Goal: Task Accomplishment & Management: Use online tool/utility

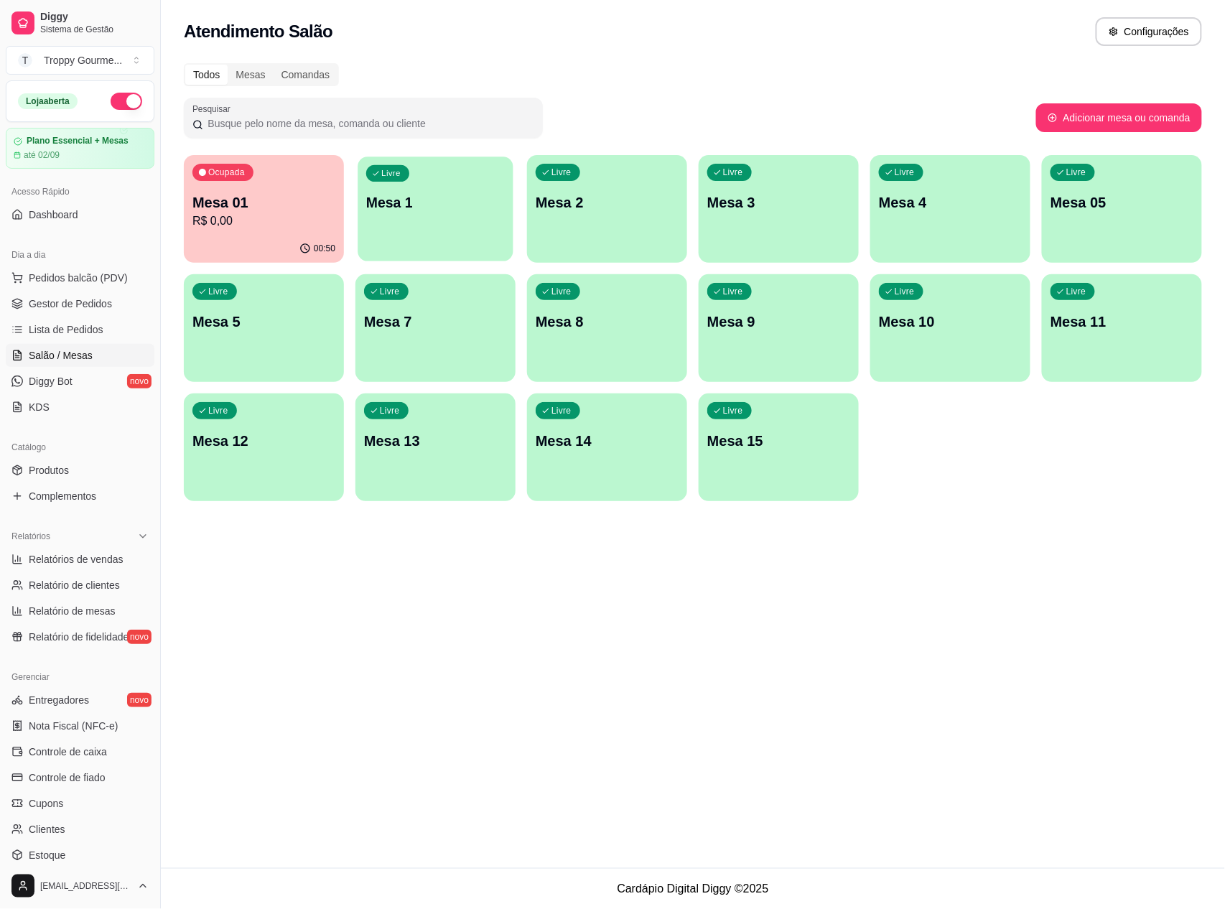
click at [472, 225] on div "Livre Mesa 1" at bounding box center [435, 201] width 155 height 88
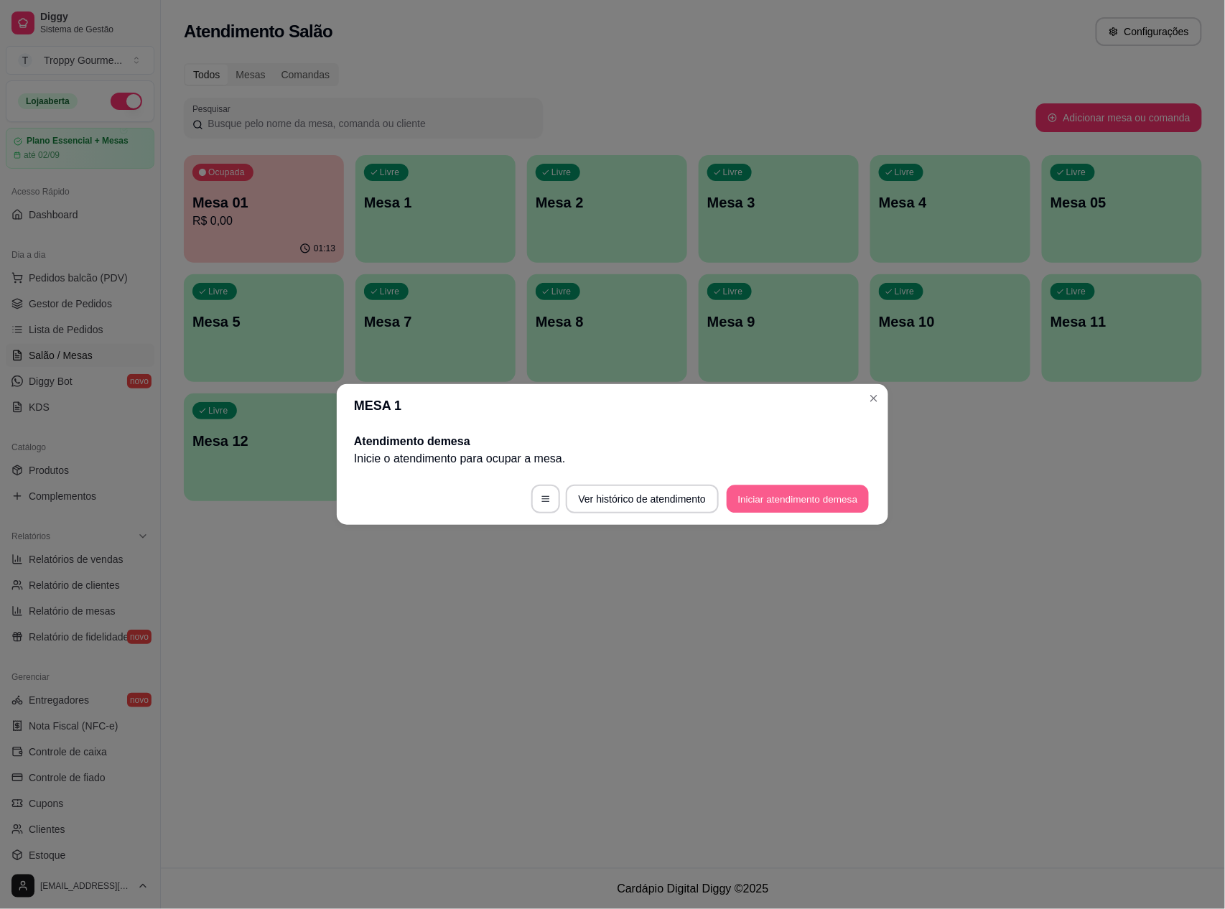
click at [840, 503] on button "Iniciar atendimento de mesa" at bounding box center [798, 499] width 142 height 28
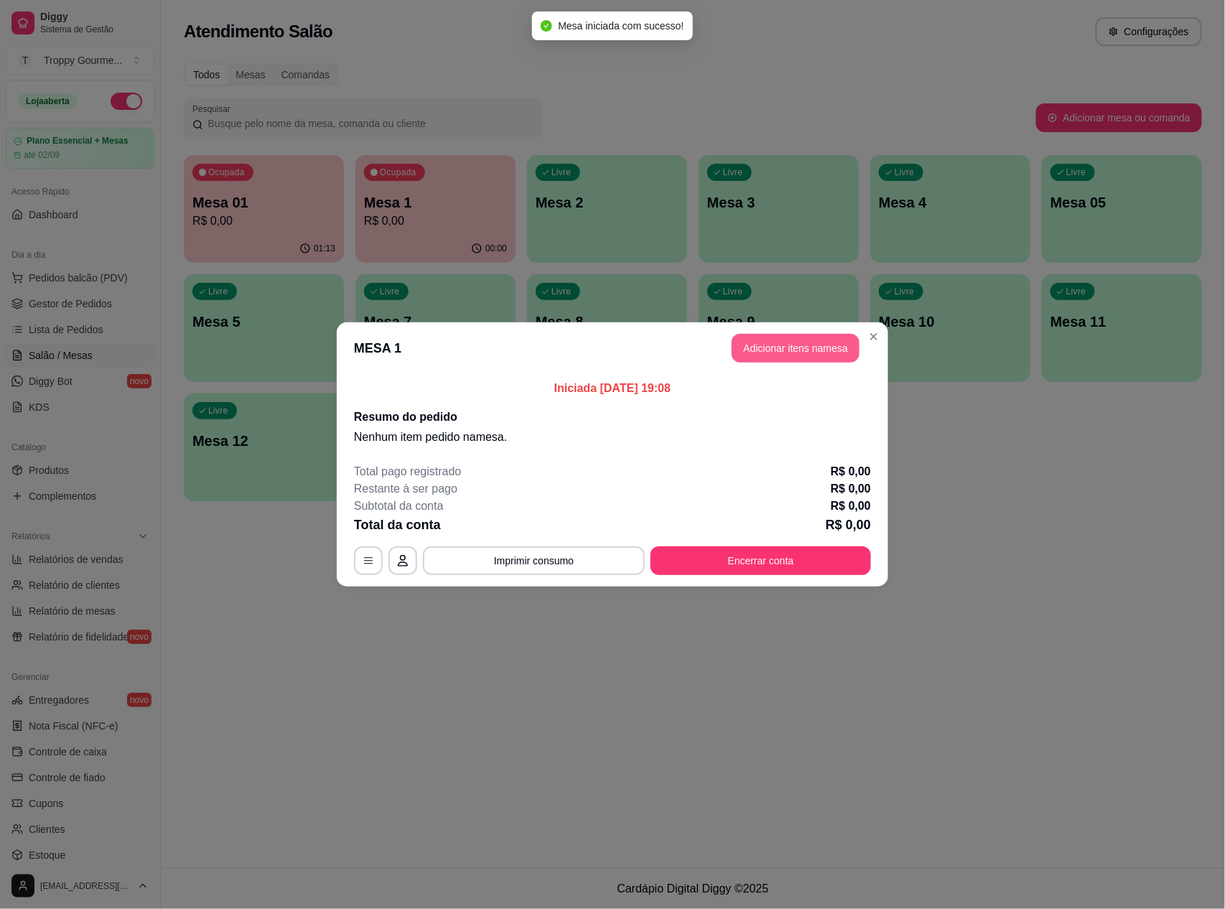
click at [782, 348] on button "Adicionar itens na mesa" at bounding box center [796, 348] width 128 height 29
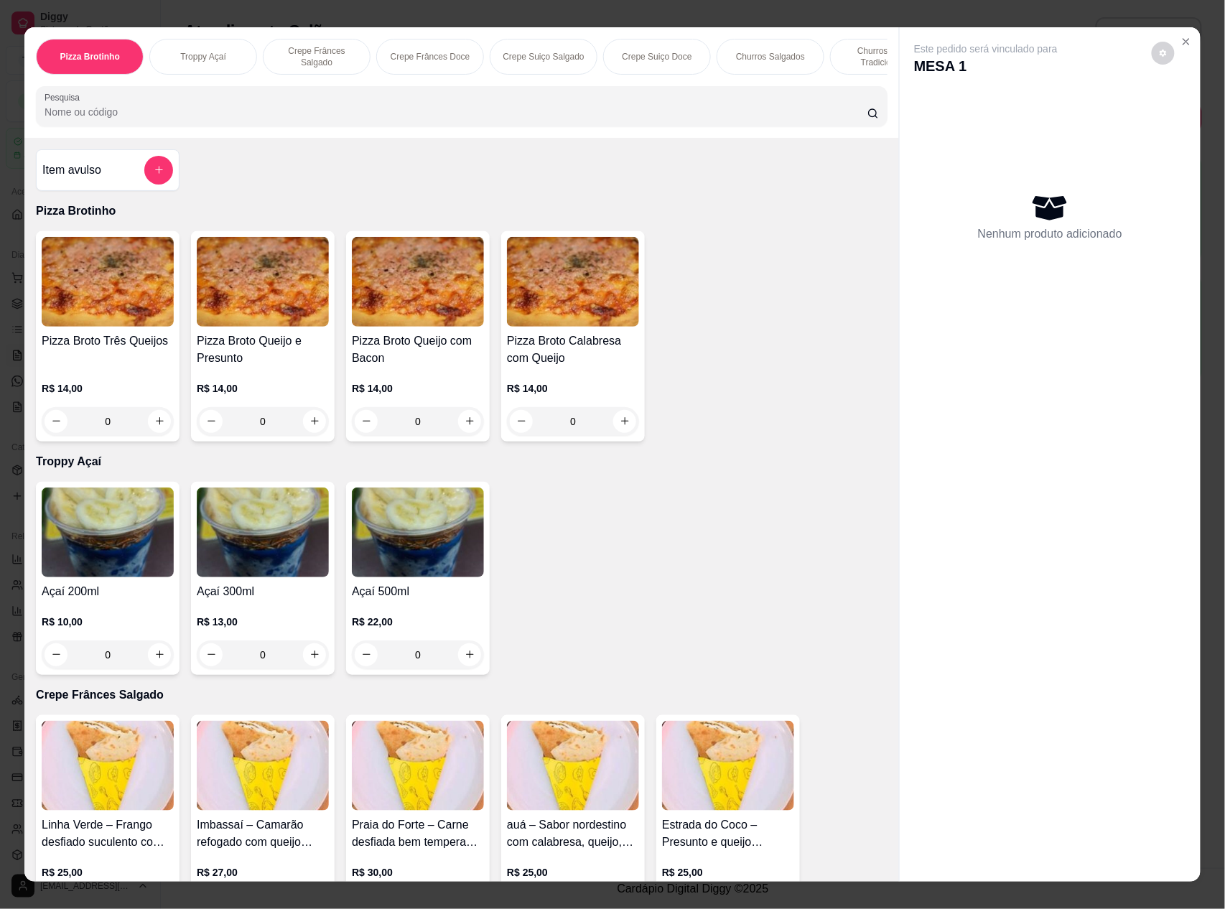
scroll to position [19, 0]
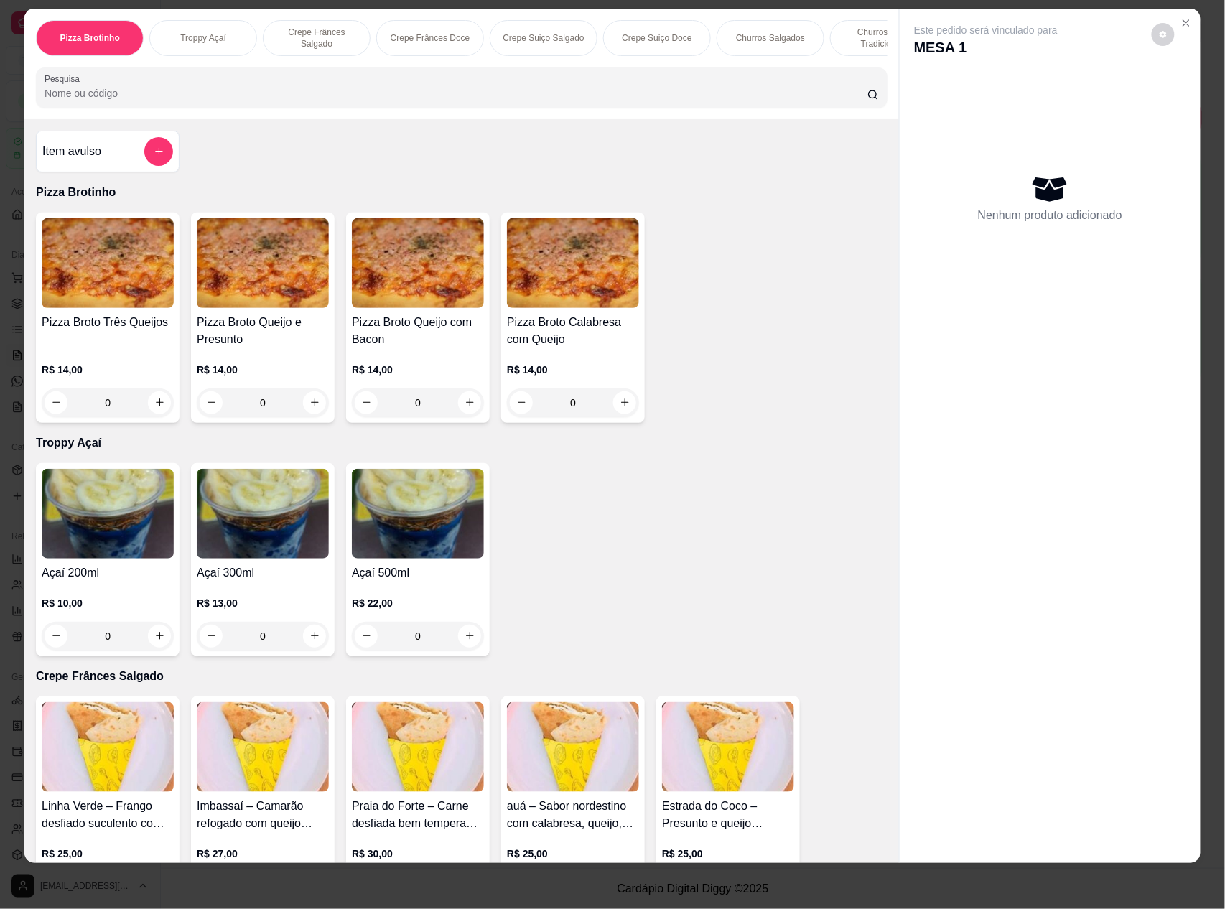
click at [104, 744] on img at bounding box center [108, 747] width 132 height 90
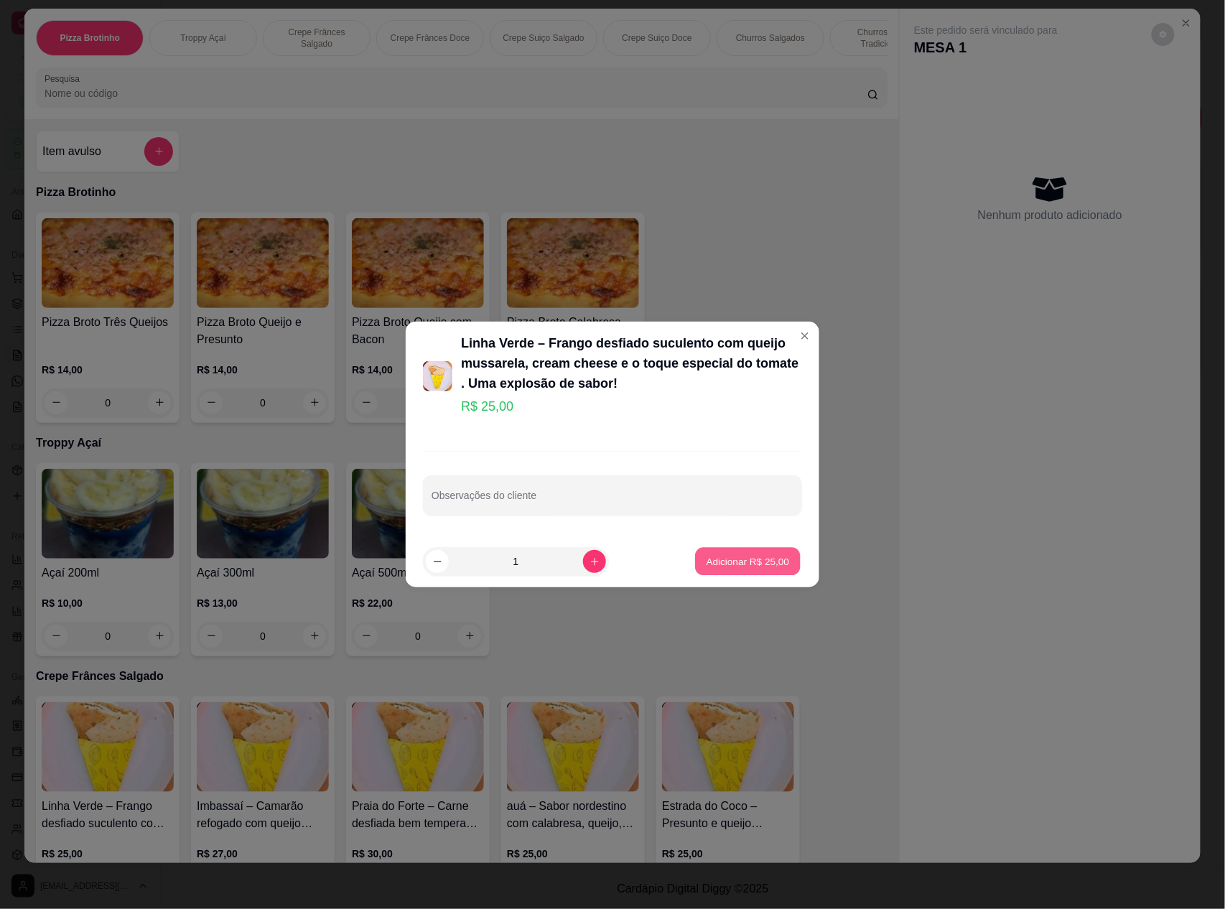
click at [717, 558] on p "Adicionar R$ 25,00" at bounding box center [748, 561] width 83 height 14
type input "1"
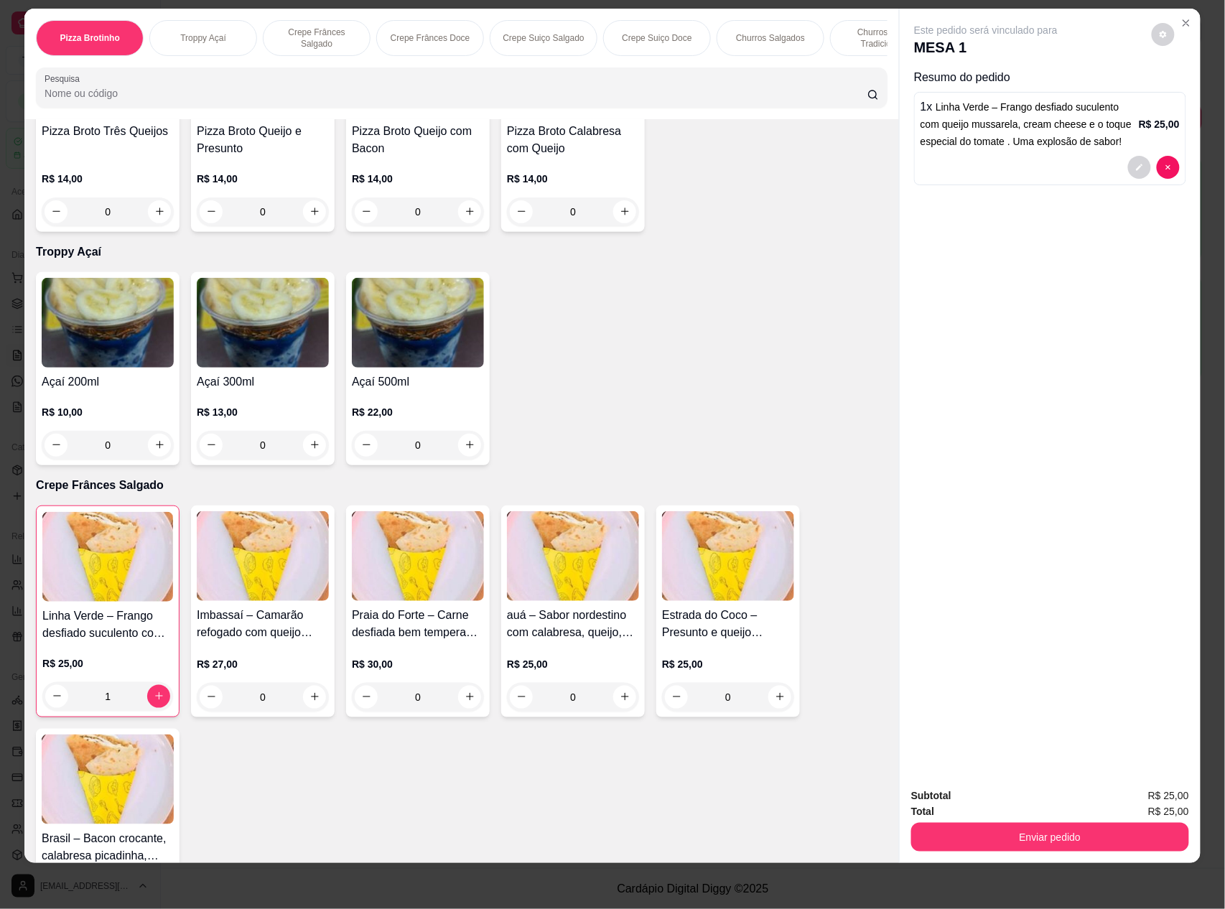
scroll to position [383, 0]
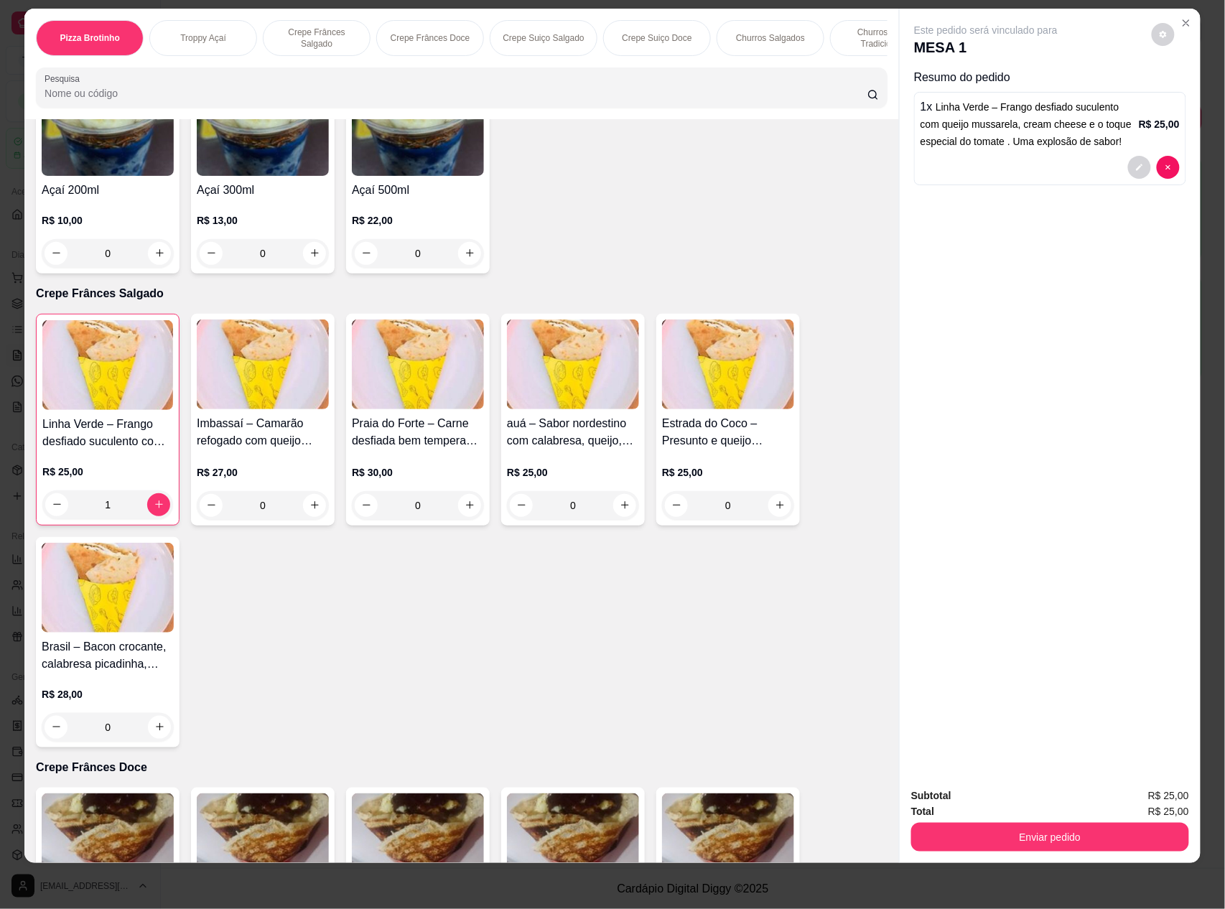
click at [424, 450] on h4 "Praia do Forte – Carne desfiada bem temperada, com queijo mussarela, banana ,ce…" at bounding box center [418, 432] width 132 height 34
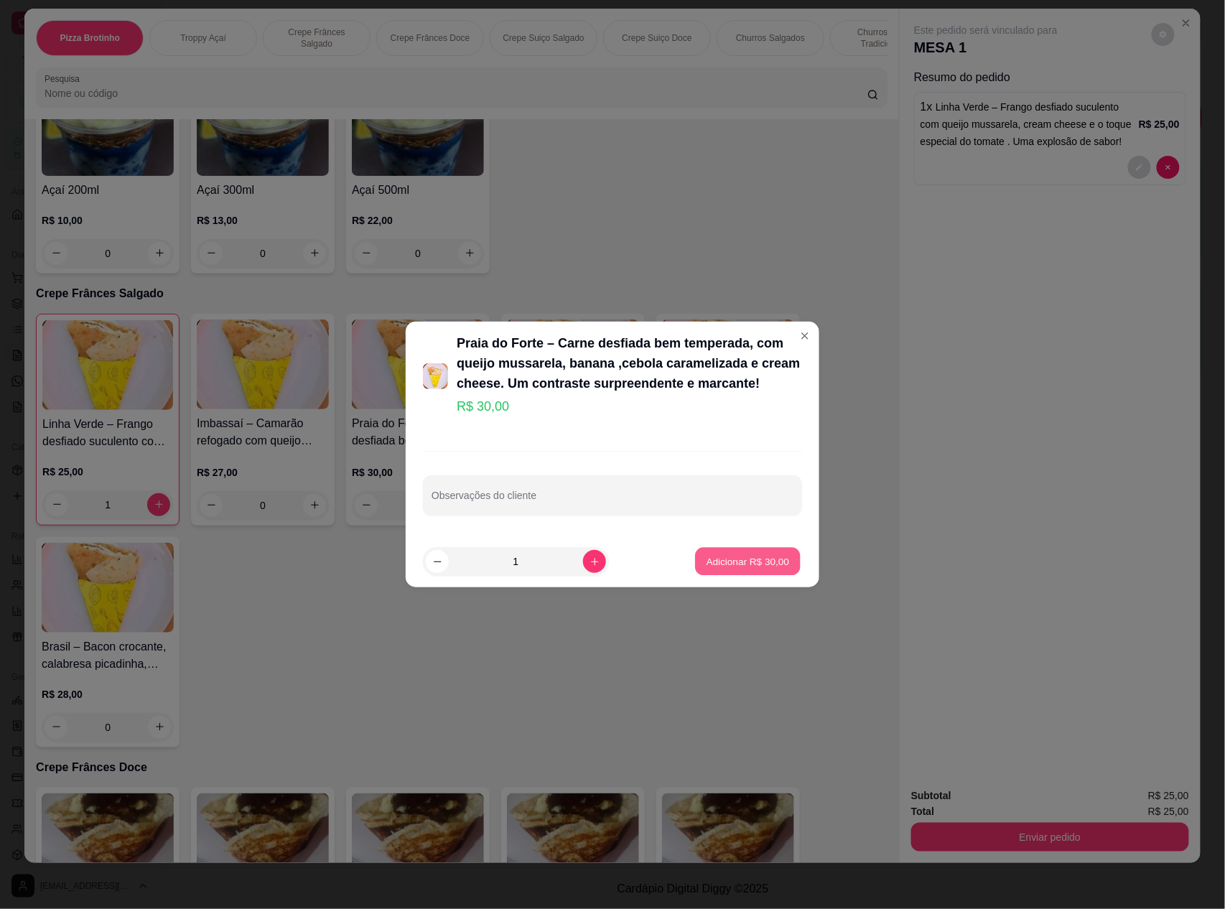
click at [727, 563] on p "Adicionar R$ 30,00" at bounding box center [748, 561] width 83 height 14
type input "1"
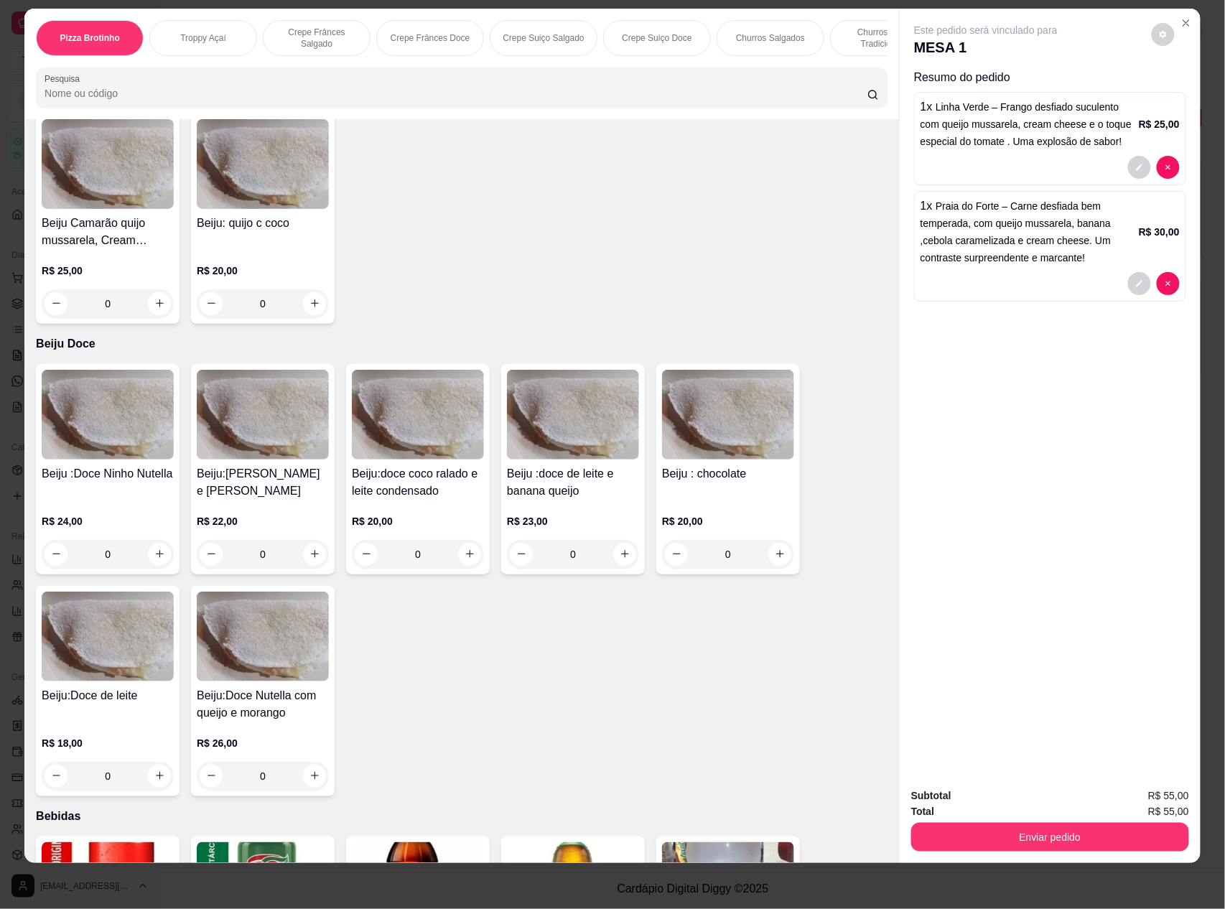
scroll to position [3734, 0]
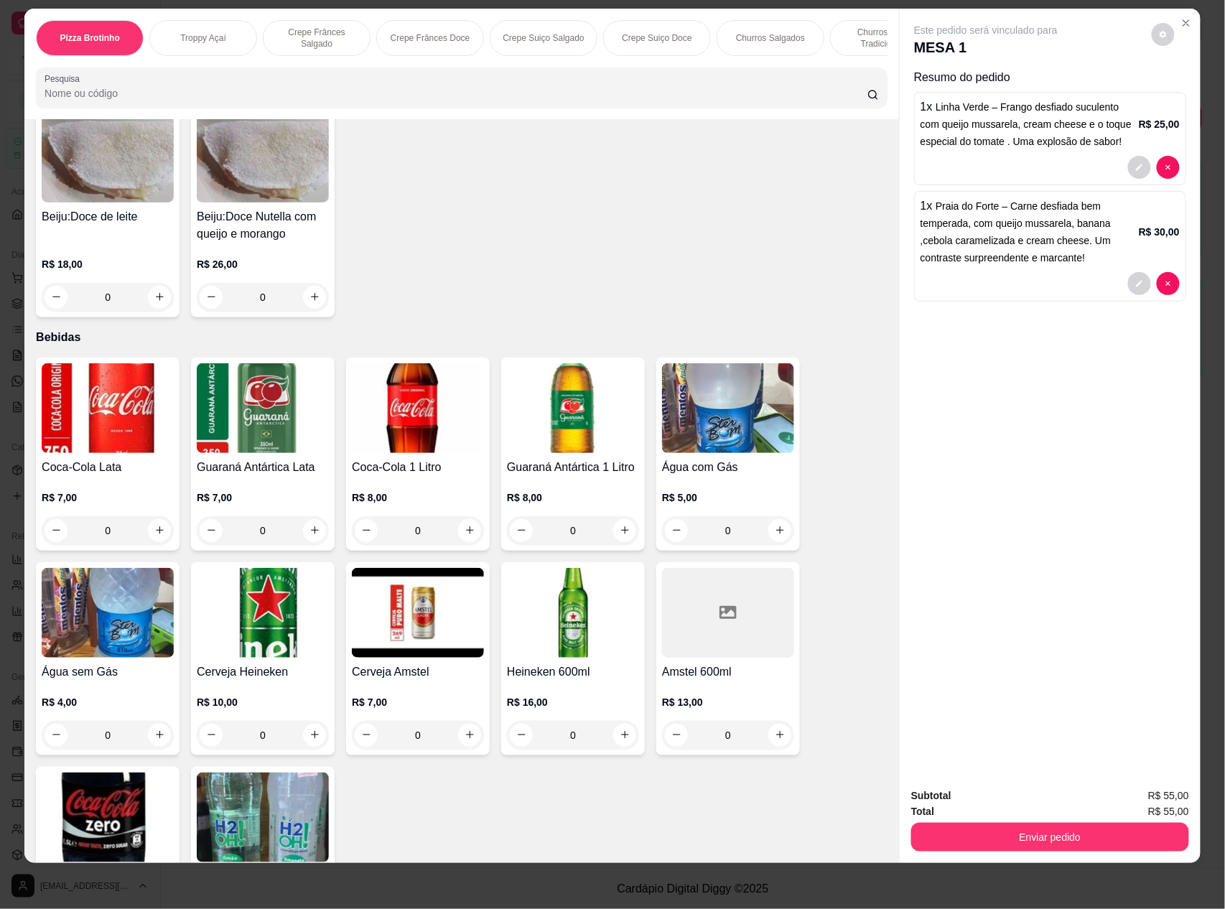
click at [239, 417] on img at bounding box center [263, 408] width 132 height 90
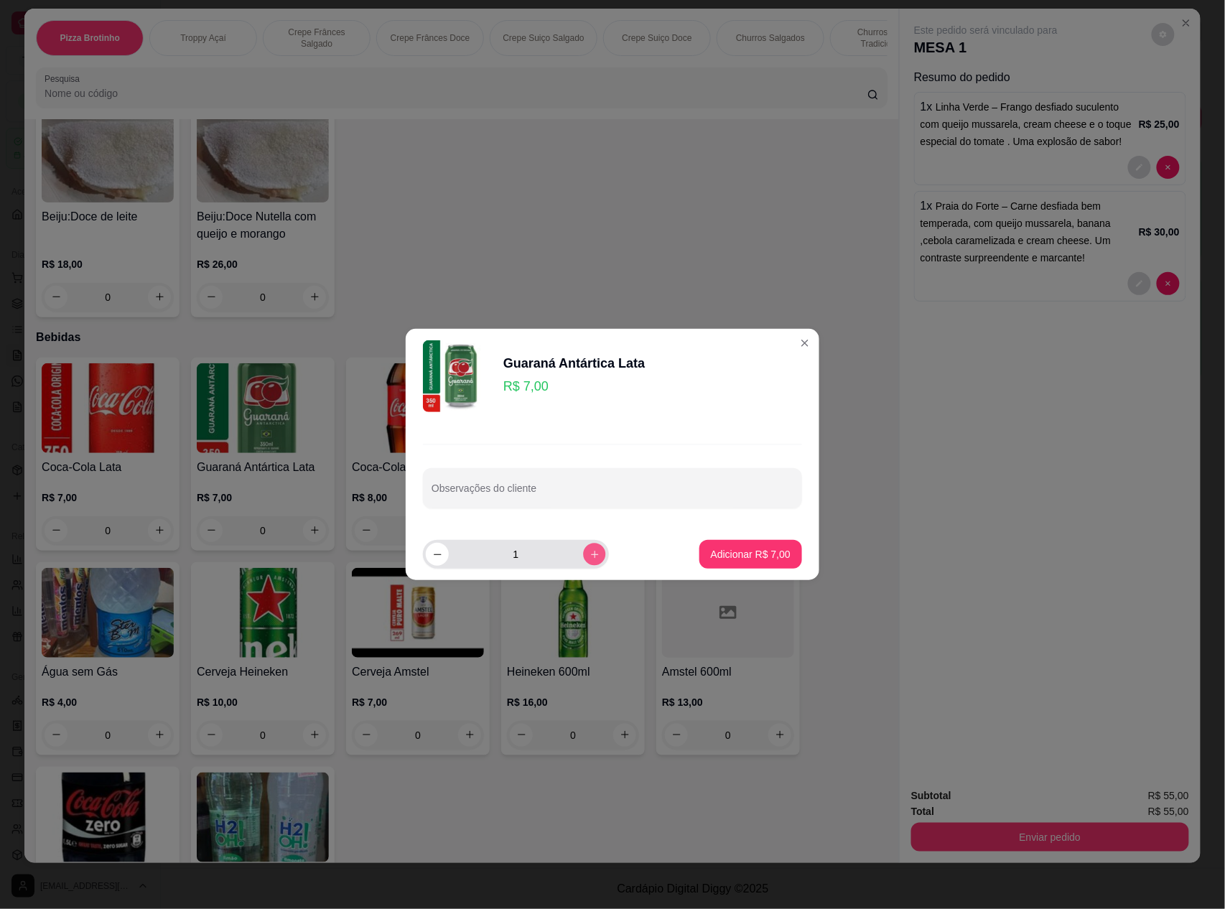
click at [590, 552] on icon "increase-product-quantity" at bounding box center [595, 554] width 11 height 11
type input "2"
click at [719, 549] on p "Adicionar R$ 14,00" at bounding box center [747, 554] width 85 height 14
type input "2"
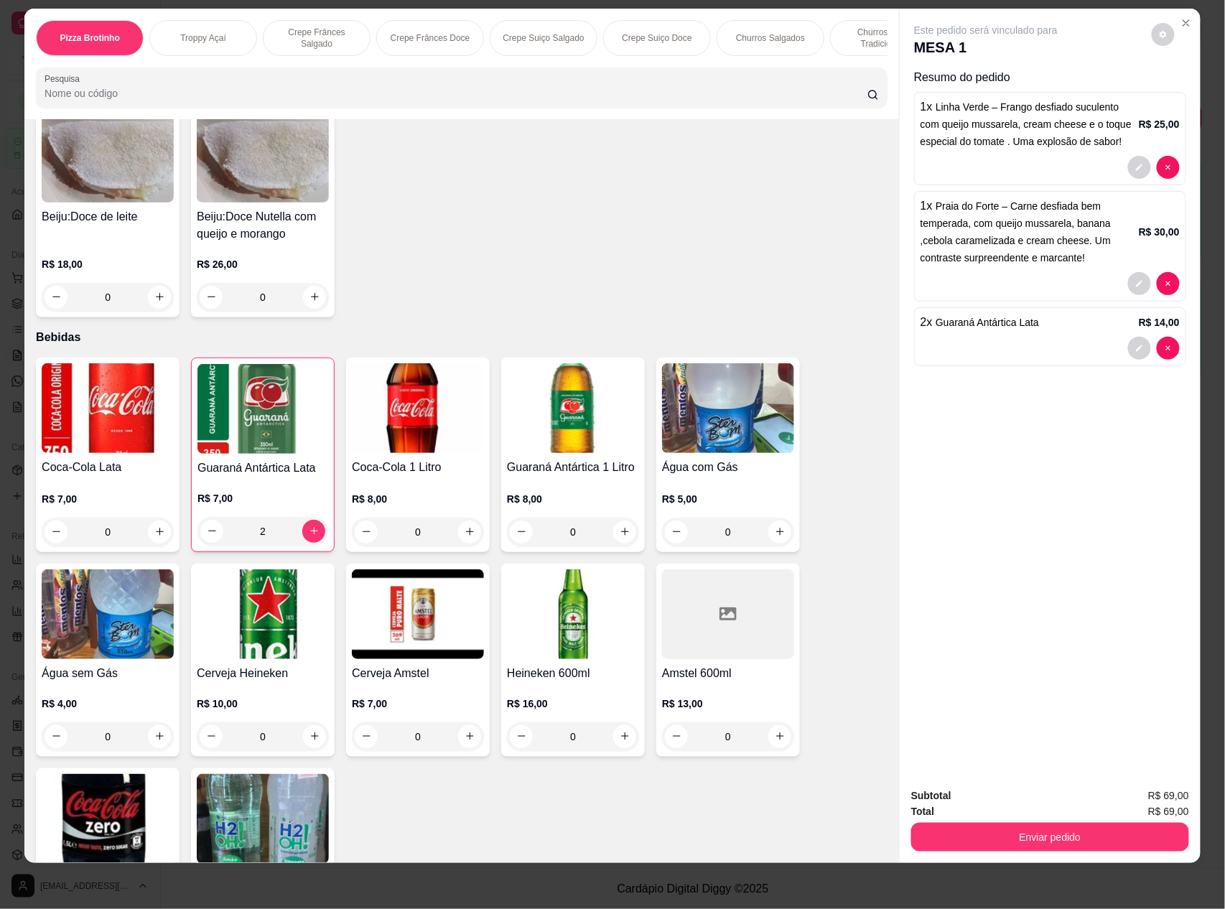
click at [970, 816] on div "Total R$ 69,00" at bounding box center [1050, 812] width 278 height 16
click at [987, 839] on button "Enviar pedido" at bounding box center [1050, 838] width 269 height 28
click at [975, 801] on button "Não registrar e enviar pedido" at bounding box center [1001, 802] width 145 height 27
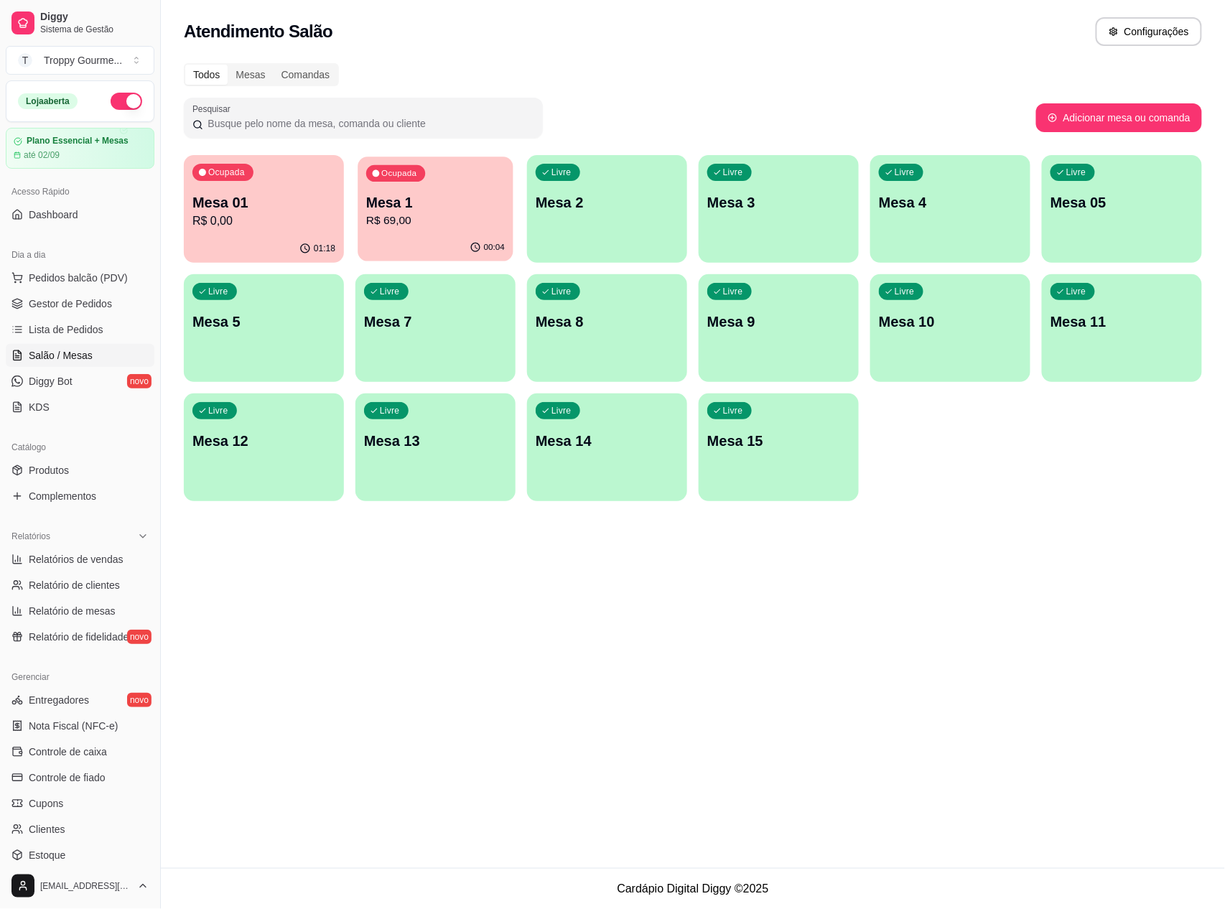
click at [470, 233] on div "Ocupada Mesa 1 R$ 69,00" at bounding box center [435, 196] width 155 height 78
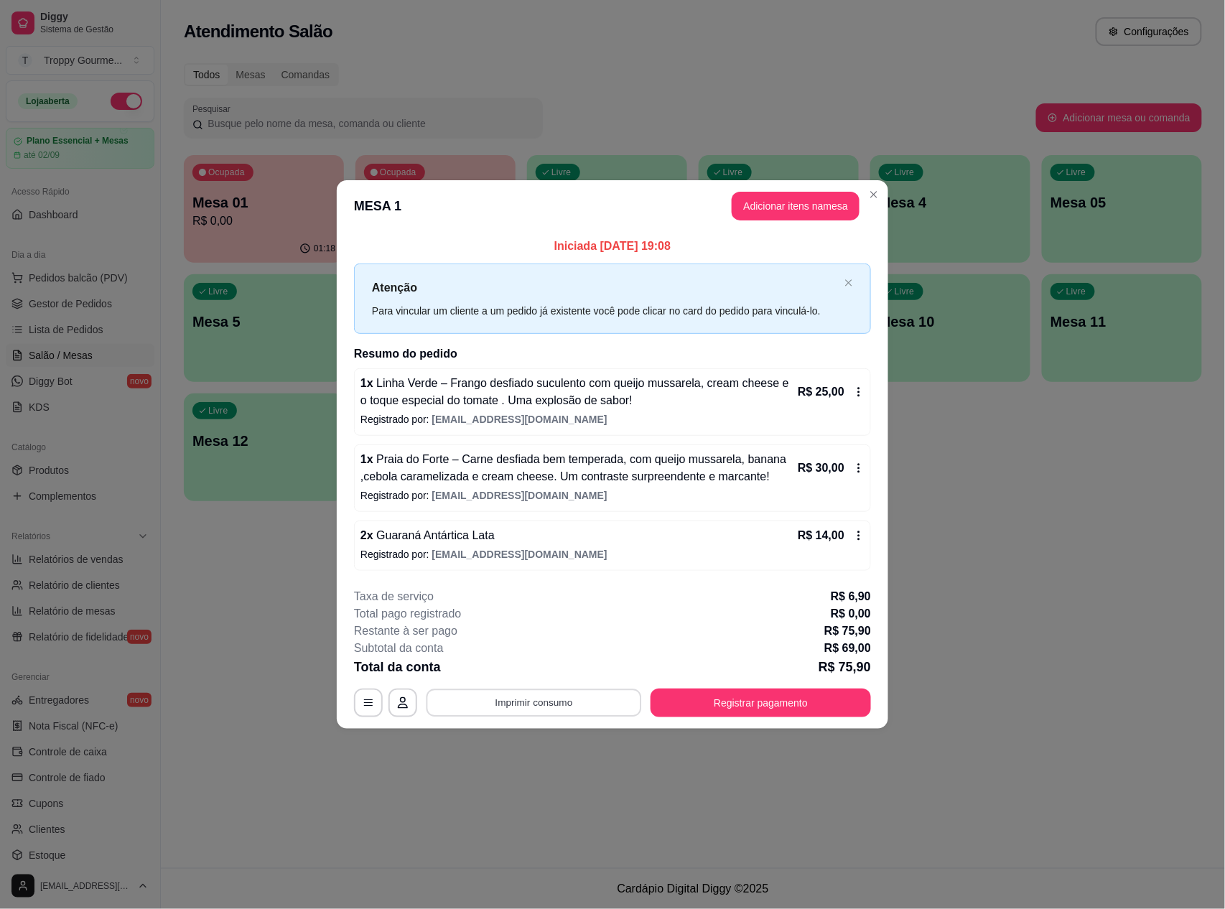
click at [587, 708] on button "Imprimir consumo" at bounding box center [534, 703] width 215 height 28
click at [559, 639] on button "IMPRESSORA" at bounding box center [538, 642] width 101 height 22
click at [784, 699] on button "Registrar pagamento" at bounding box center [761, 703] width 214 height 28
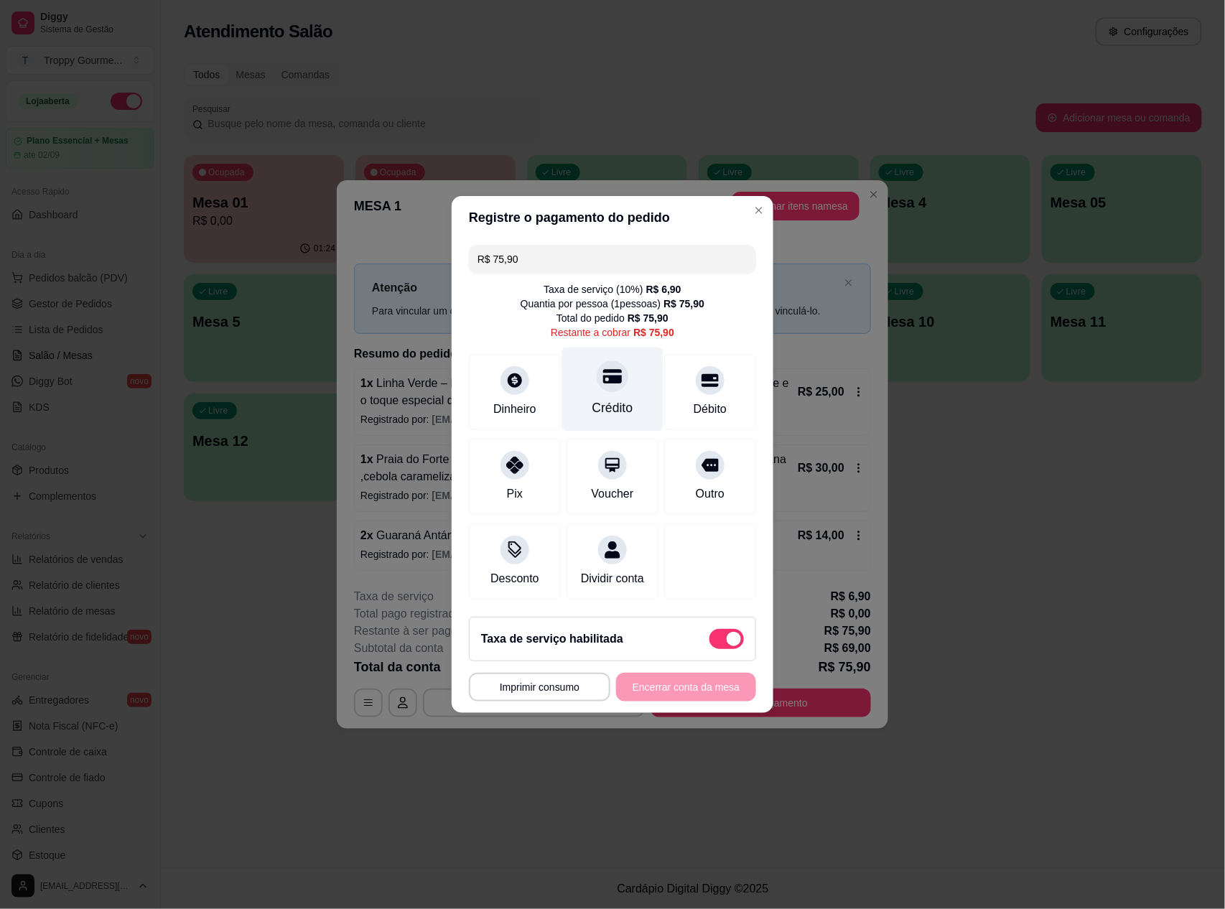
click at [603, 367] on icon at bounding box center [612, 376] width 19 height 19
type input "R$ 0,00"
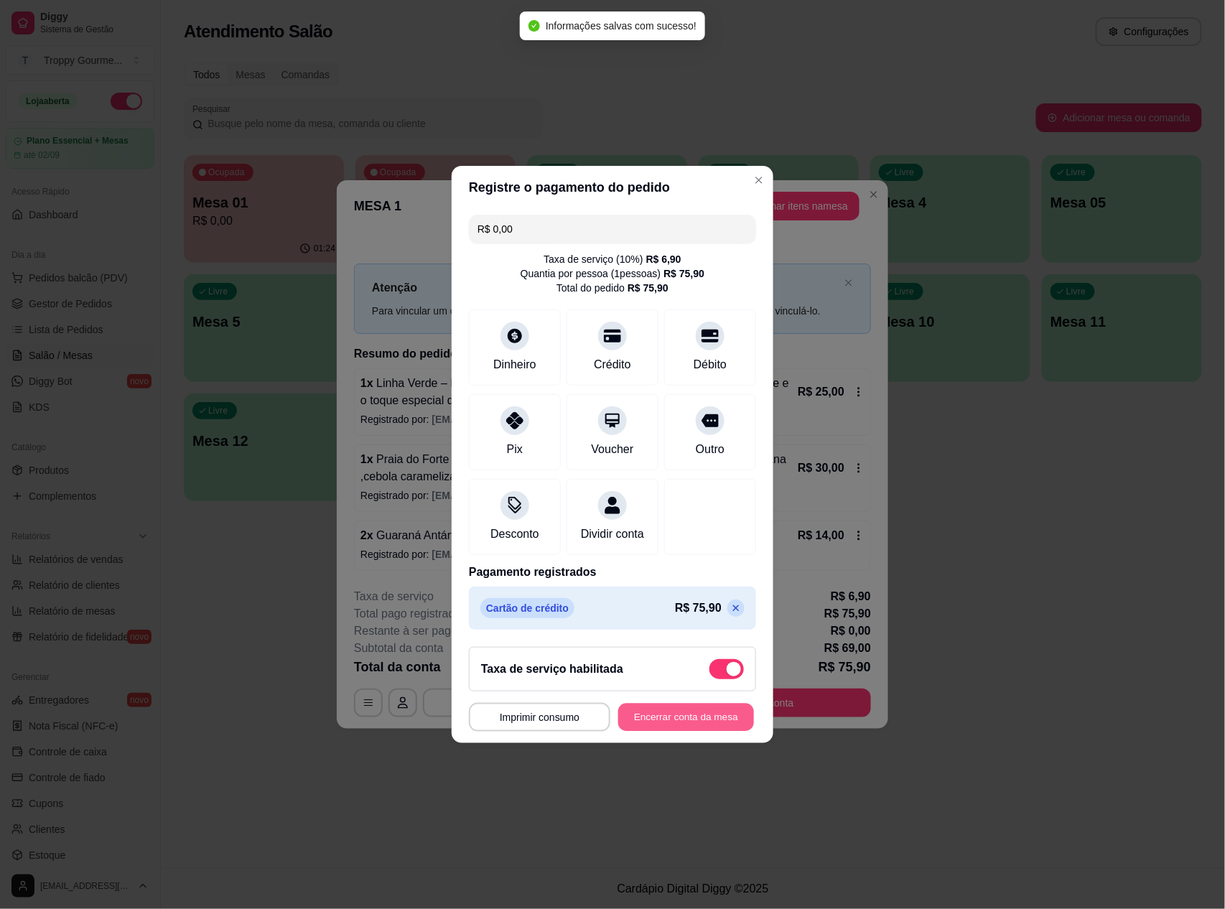
click at [658, 730] on button "Encerrar conta da mesa" at bounding box center [686, 718] width 136 height 28
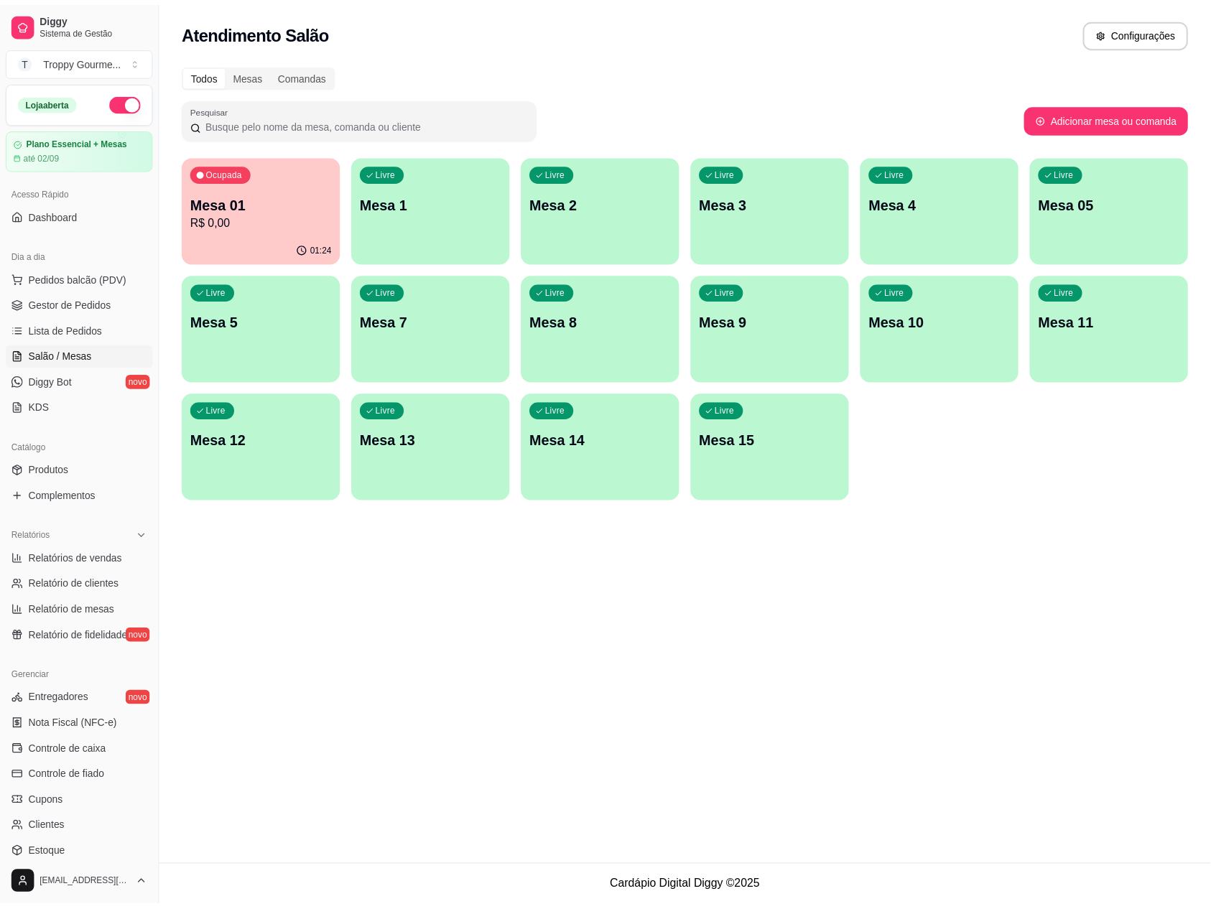
scroll to position [124, 0]
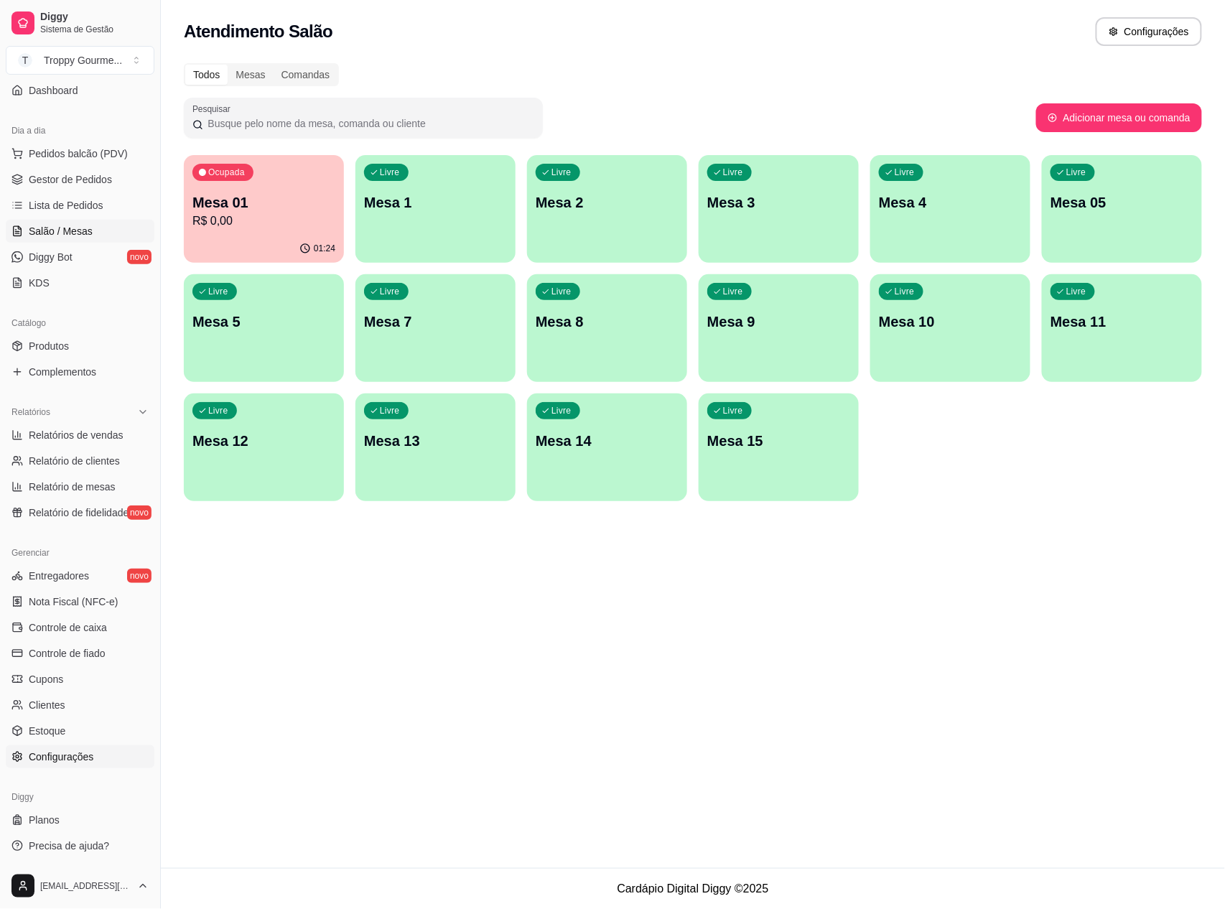
click at [53, 753] on span "Configurações" at bounding box center [61, 757] width 65 height 14
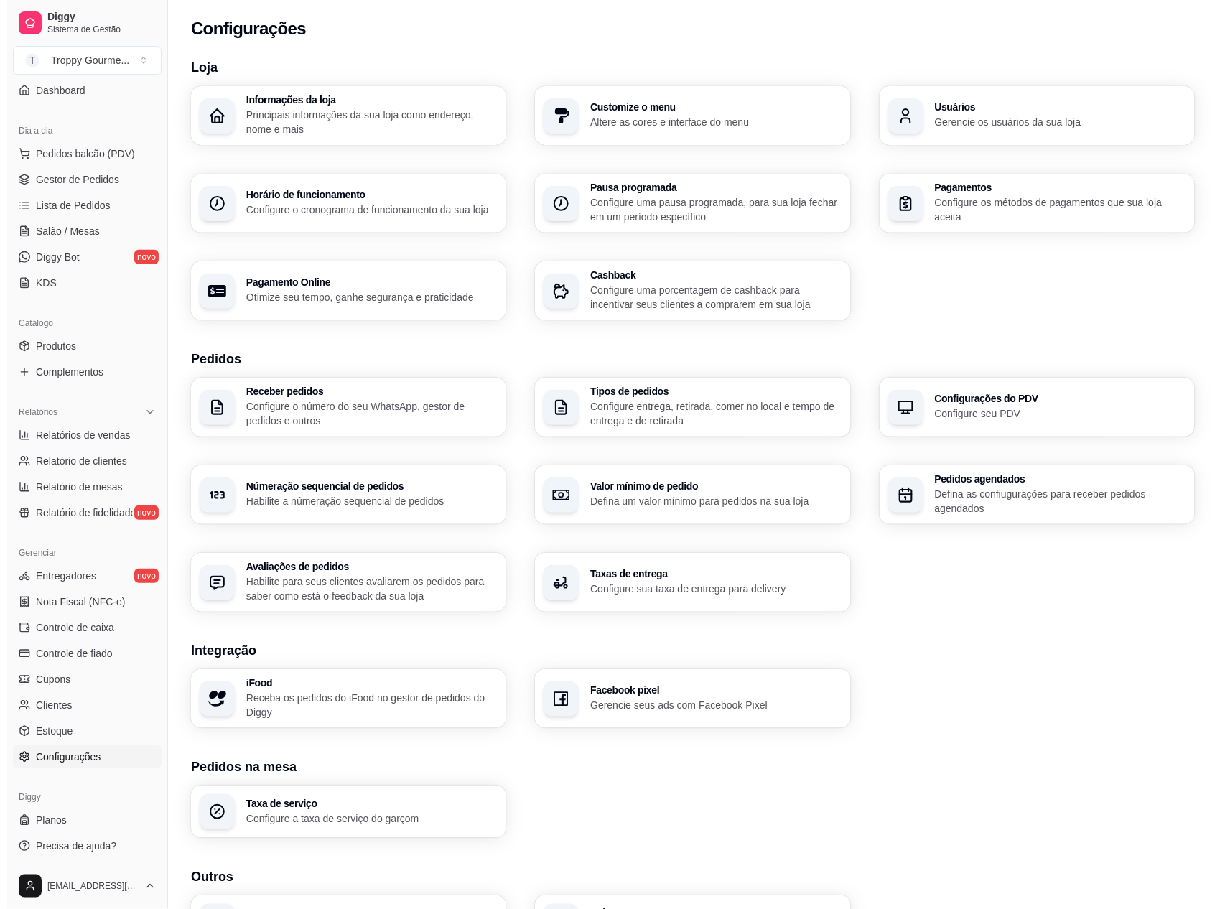
scroll to position [96, 0]
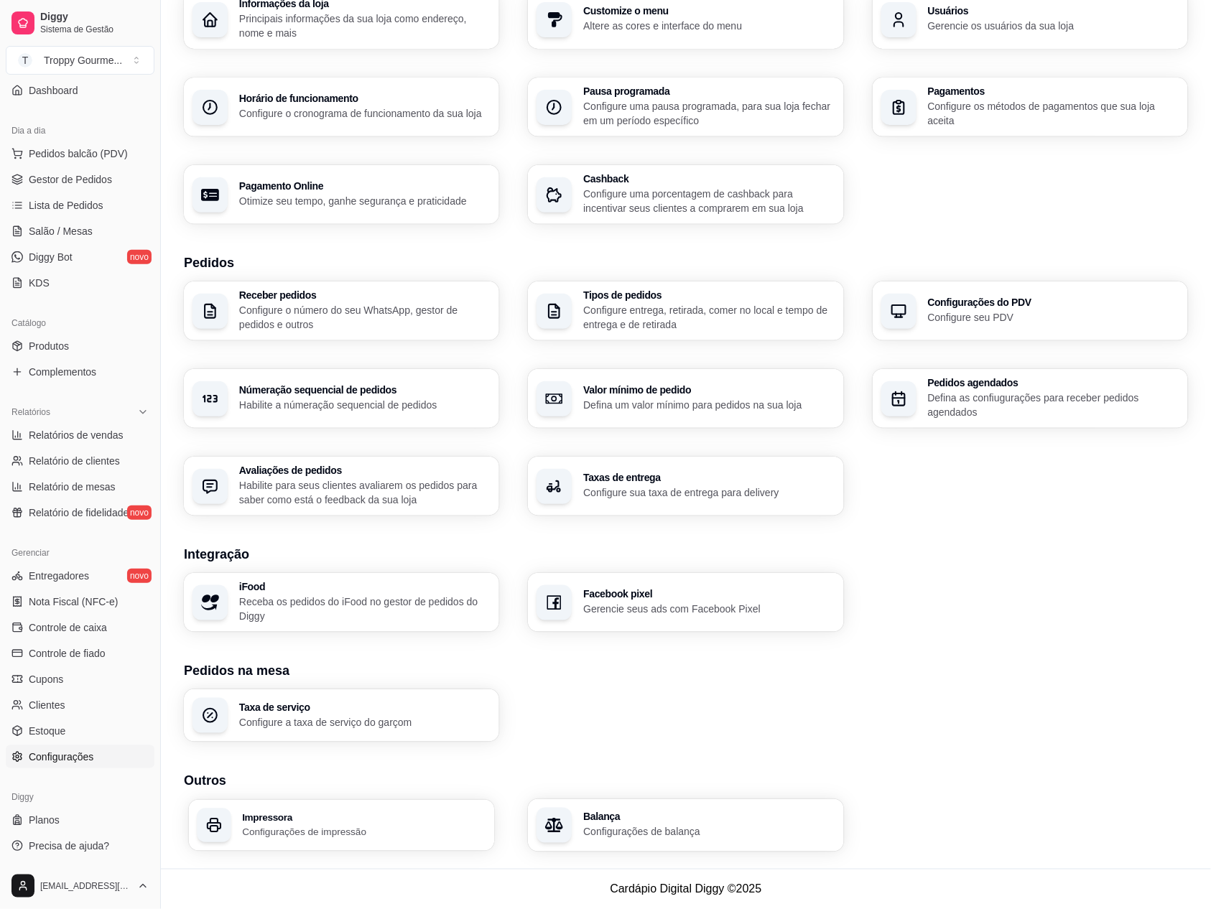
click at [422, 820] on h3 "Impressora" at bounding box center [364, 817] width 244 height 10
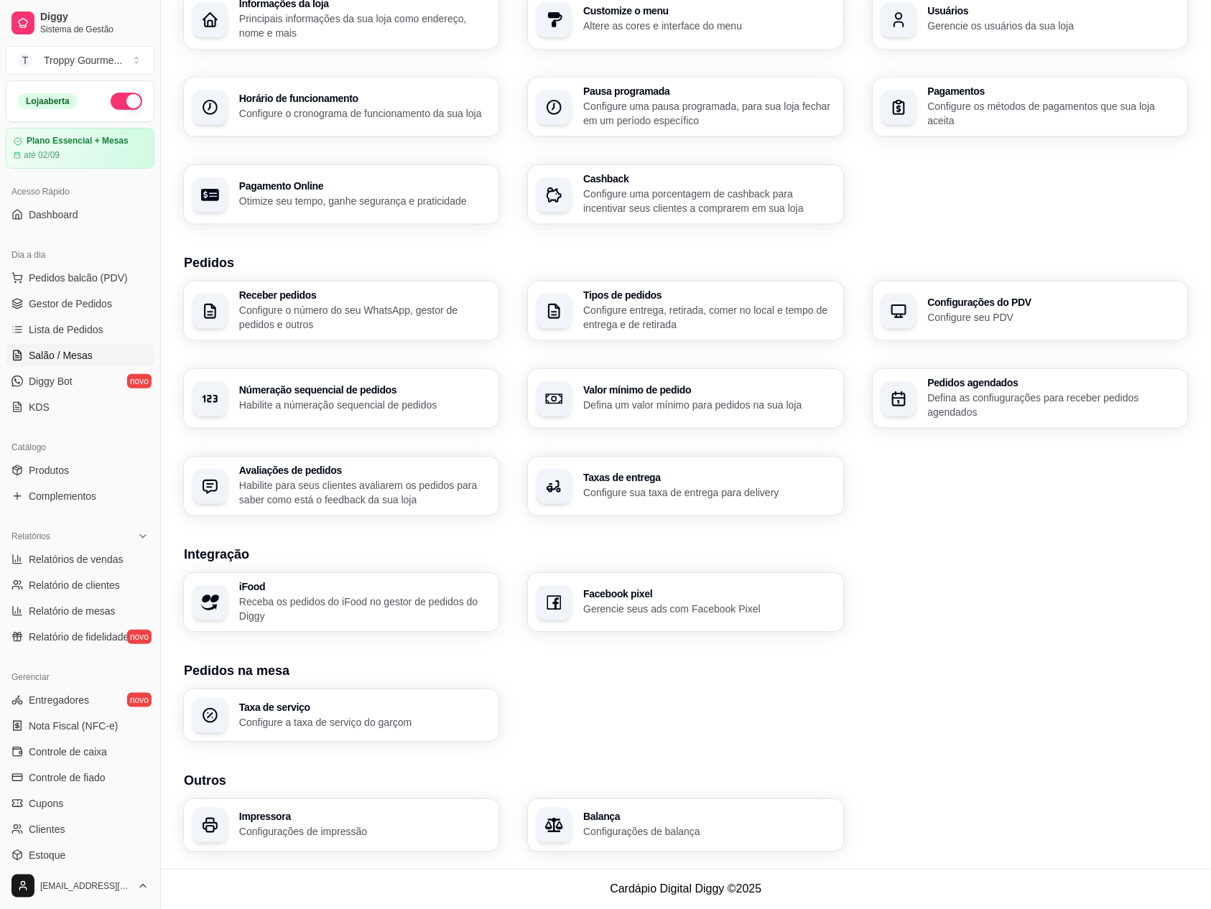
click at [43, 350] on span "Salão / Mesas" at bounding box center [61, 355] width 64 height 14
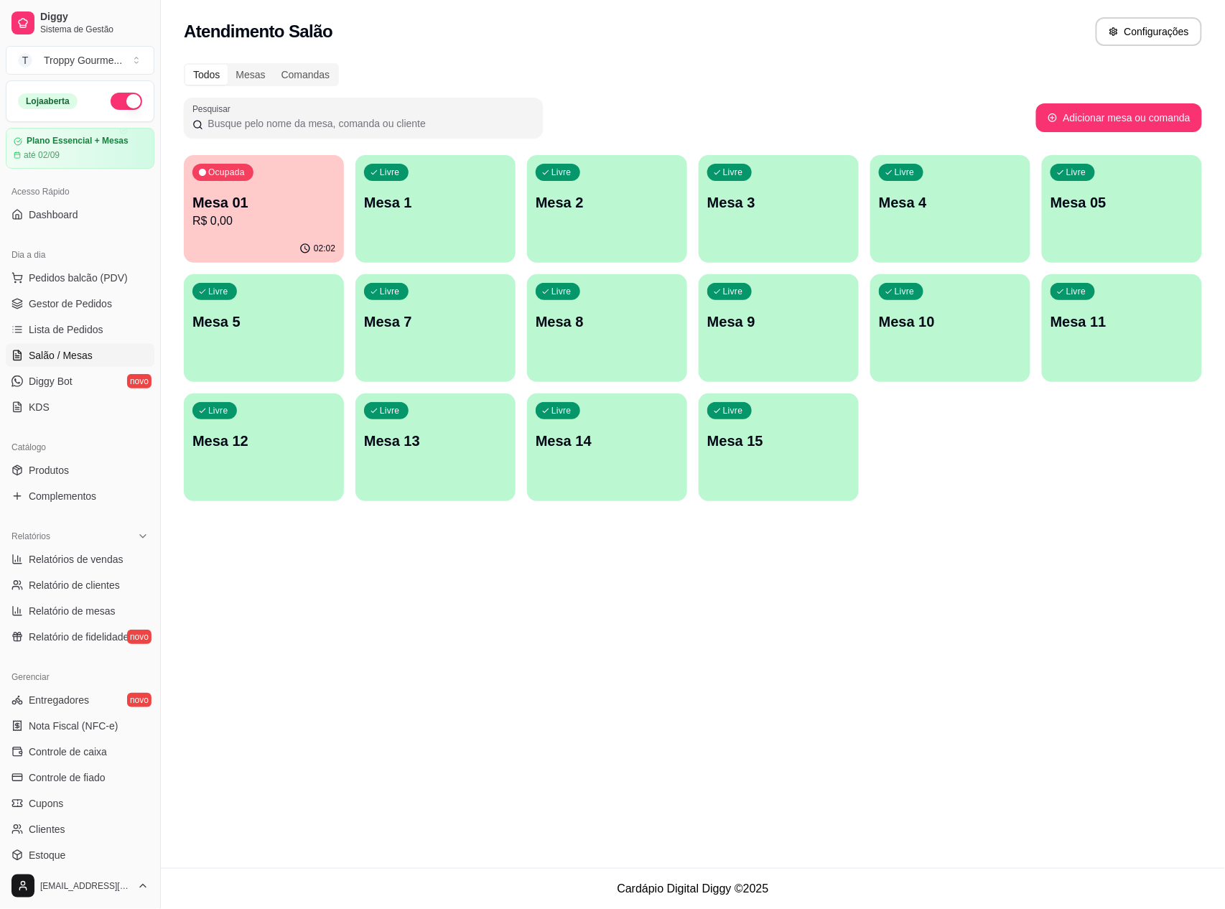
click at [586, 214] on div "Livre Mesa 2" at bounding box center [607, 200] width 160 height 90
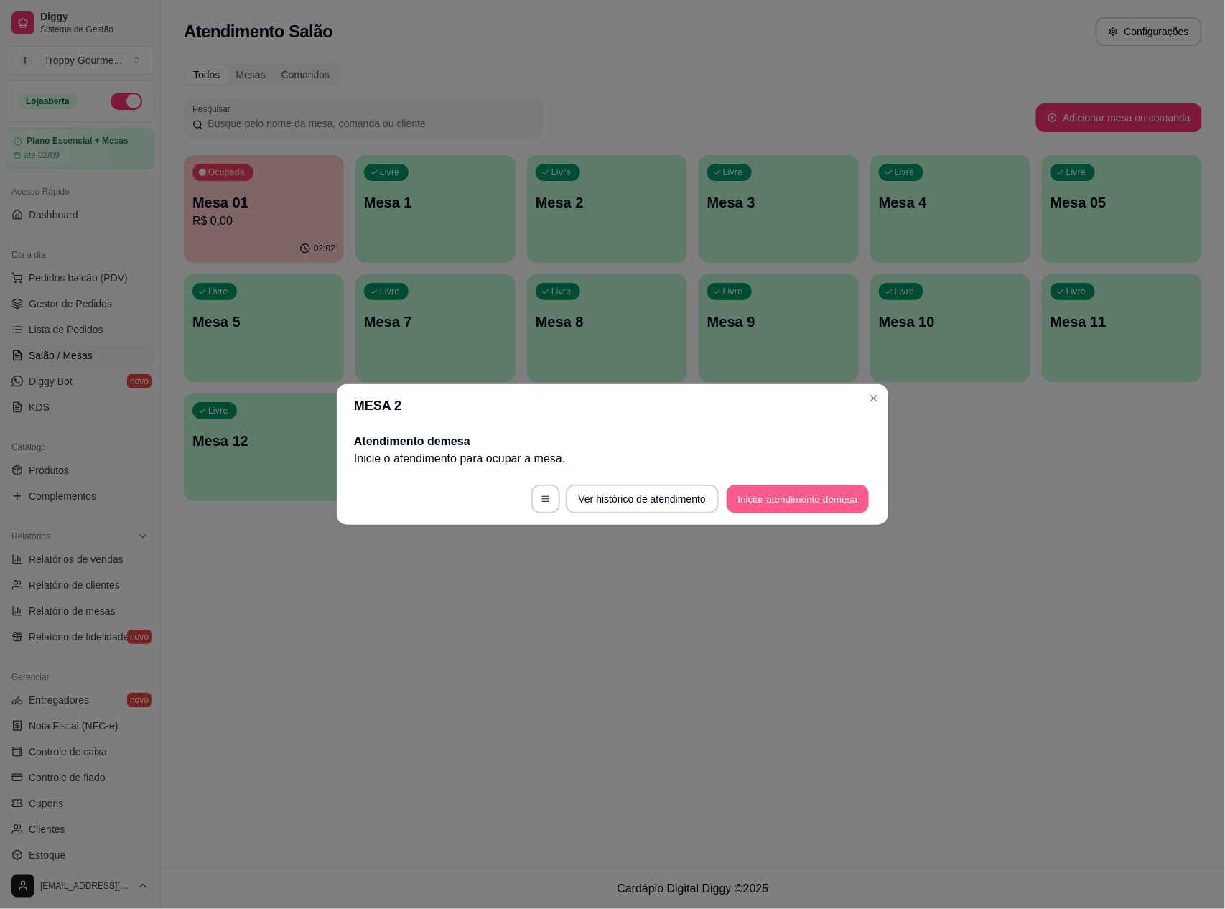
click at [786, 490] on button "Iniciar atendimento de mesa" at bounding box center [798, 499] width 142 height 28
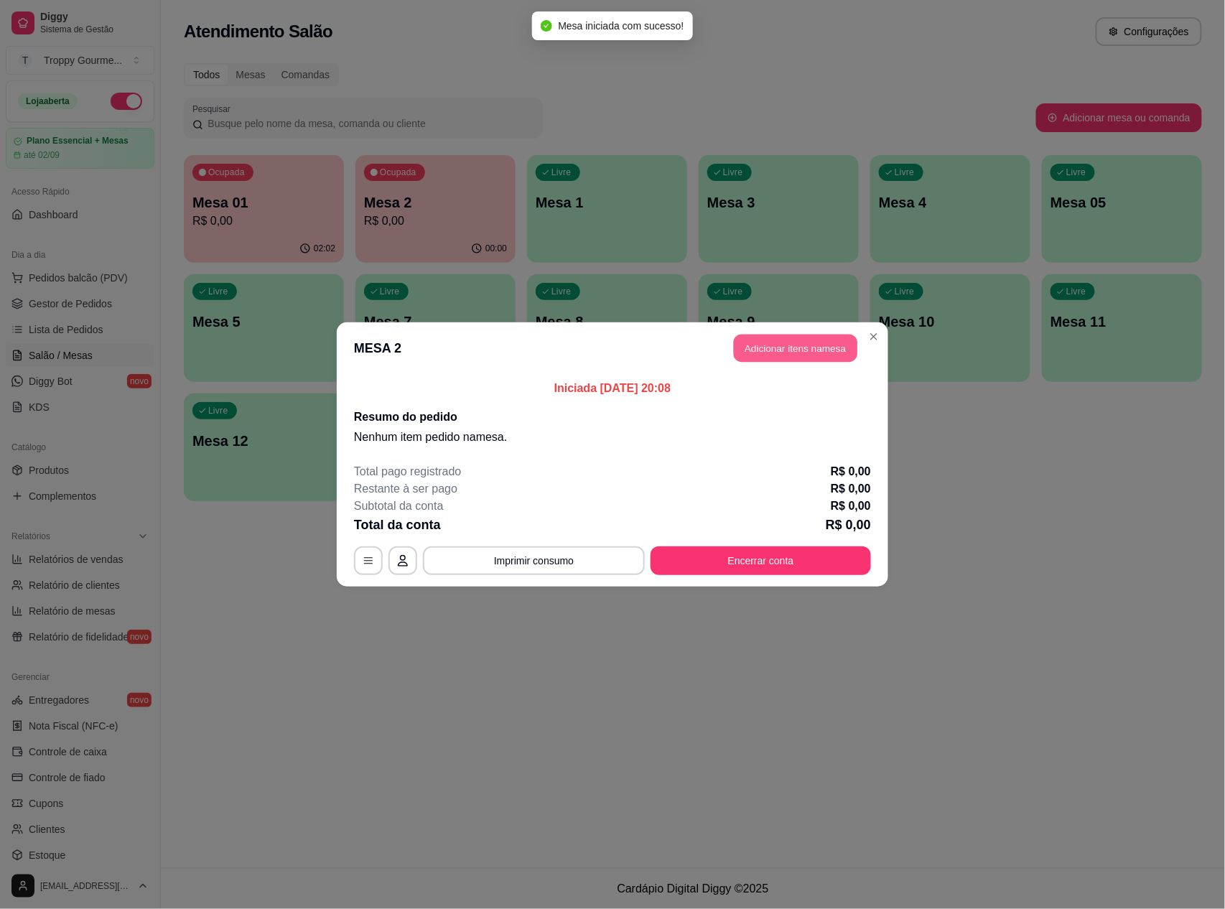
click at [807, 349] on button "Adicionar itens na mesa" at bounding box center [796, 349] width 124 height 28
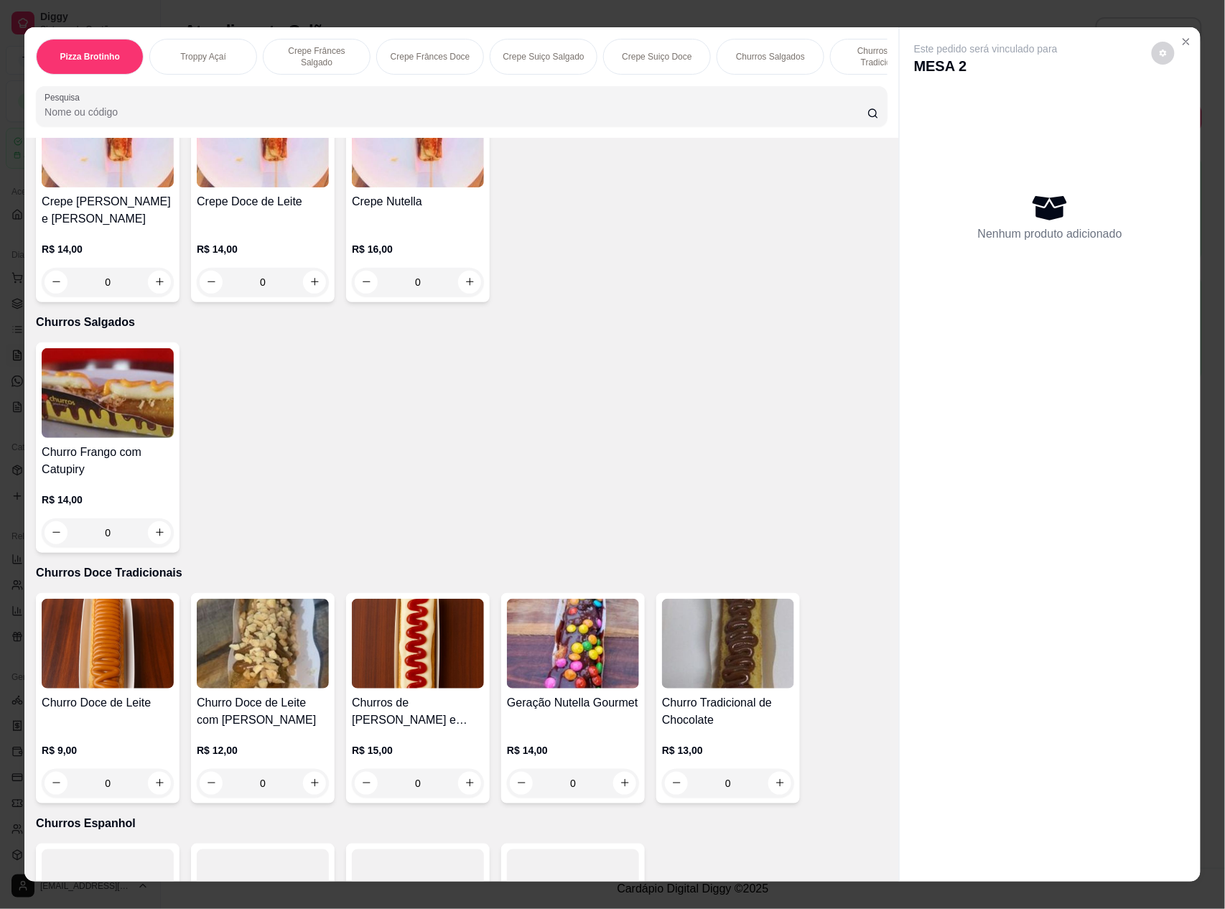
scroll to position [2202, 0]
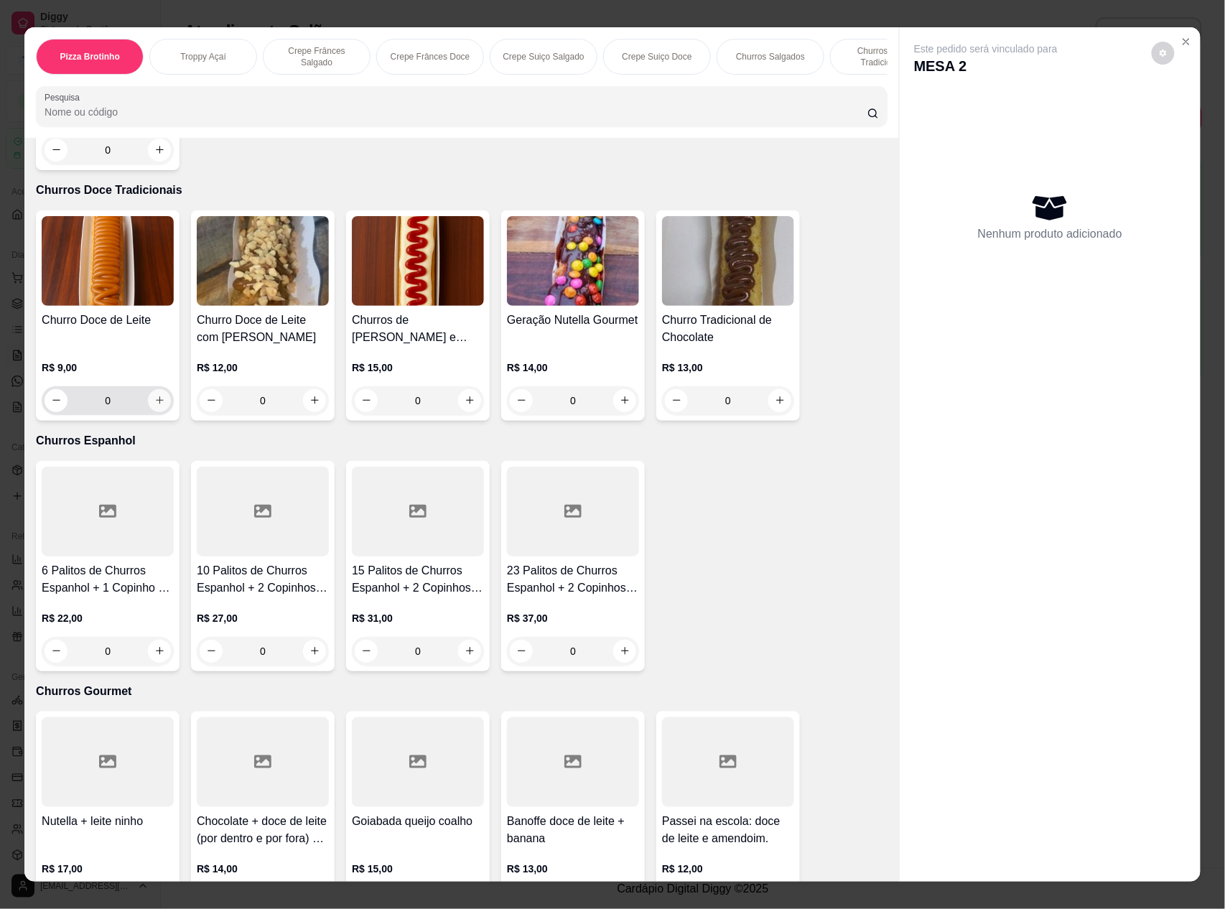
click at [154, 395] on icon "increase-product-quantity" at bounding box center [159, 400] width 11 height 11
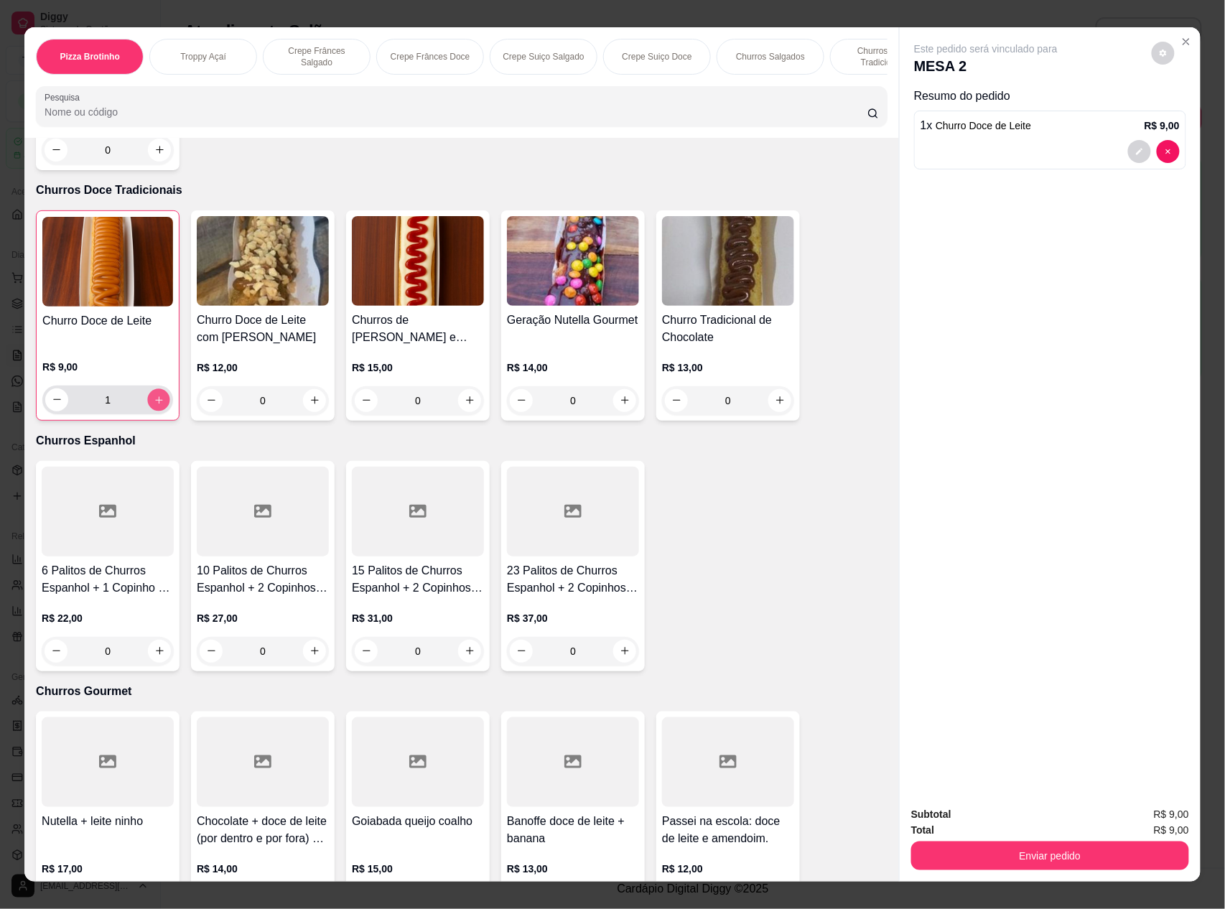
click at [154, 395] on icon "increase-product-quantity" at bounding box center [159, 400] width 11 height 11
click at [154, 395] on icon "increase-product-quantity" at bounding box center [159, 399] width 11 height 11
type input "4"
click at [1013, 860] on button "Enviar pedido" at bounding box center [1050, 856] width 269 height 28
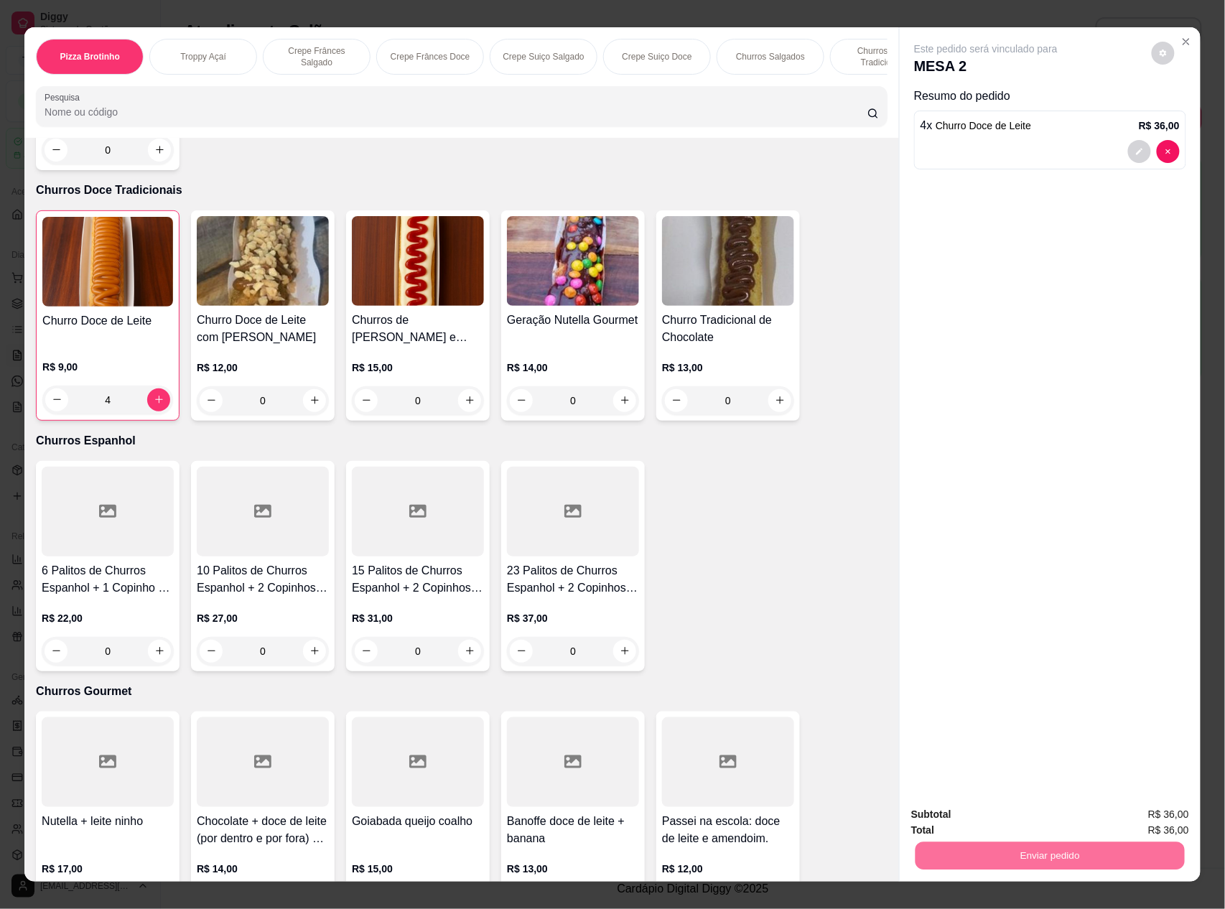
click at [993, 817] on button "Não registrar e enviar pedido" at bounding box center [1001, 821] width 145 height 27
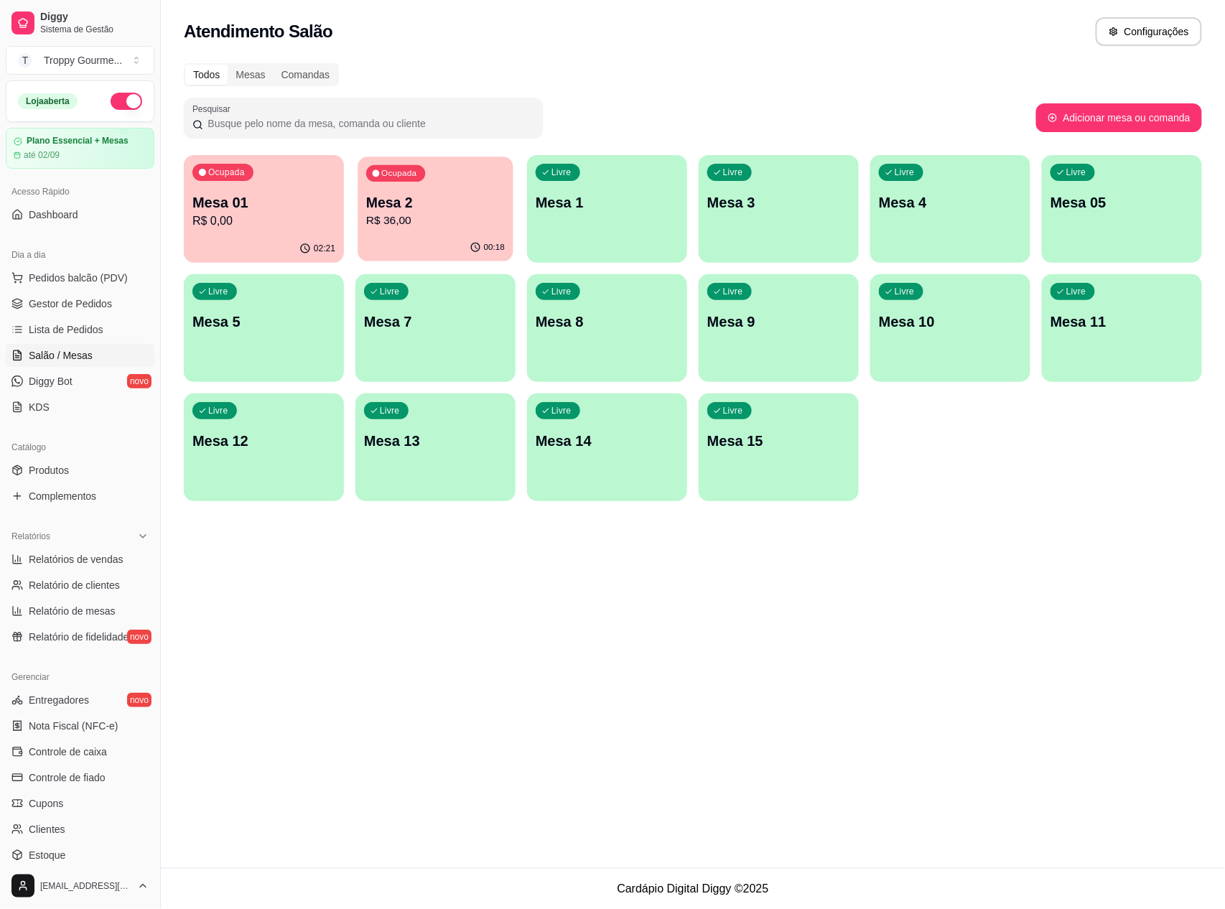
click at [460, 231] on div "Ocupada Mesa 2 R$ 36,00" at bounding box center [435, 196] width 155 height 78
click at [263, 233] on div "Ocupada Mesa 01 R$ 0,00" at bounding box center [263, 196] width 155 height 78
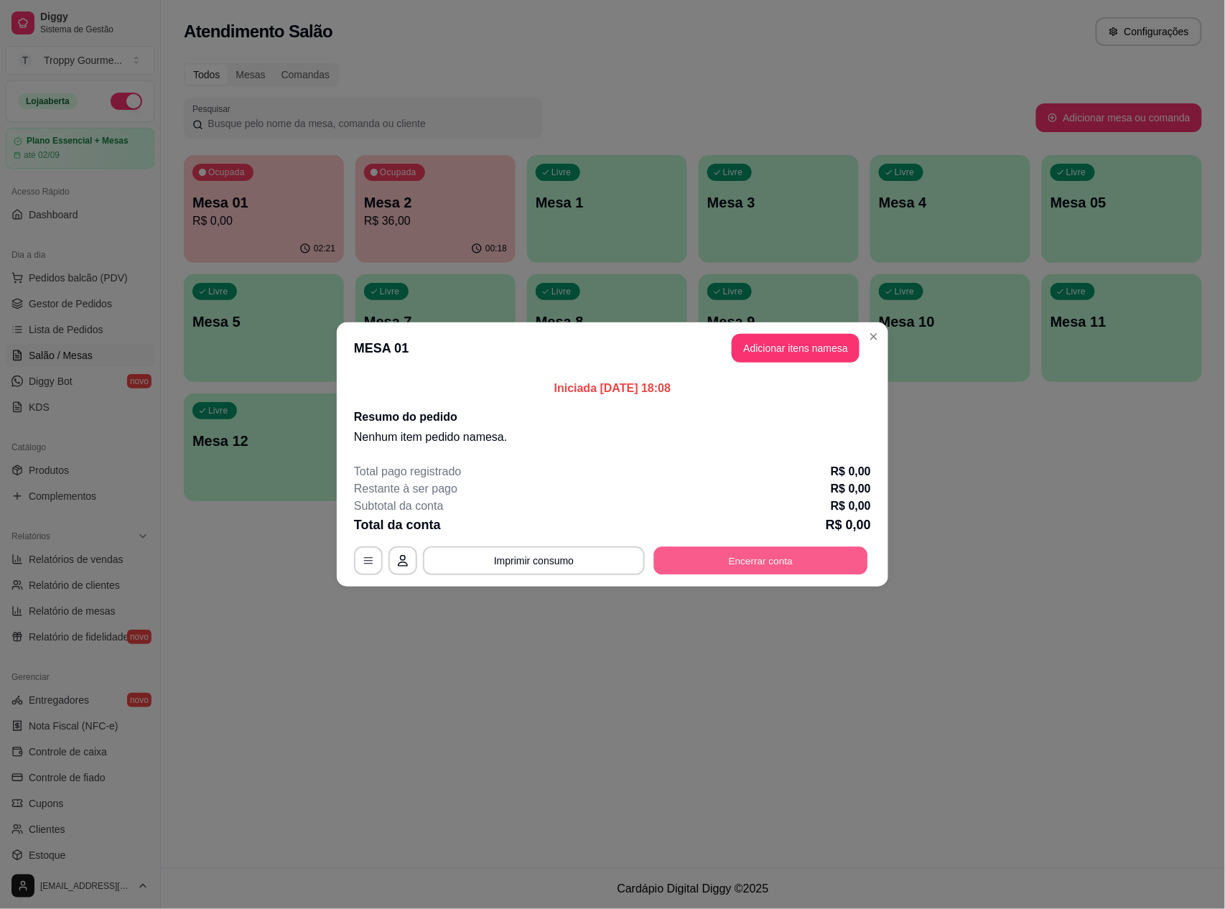
click at [789, 549] on button "Encerrar conta" at bounding box center [761, 561] width 214 height 28
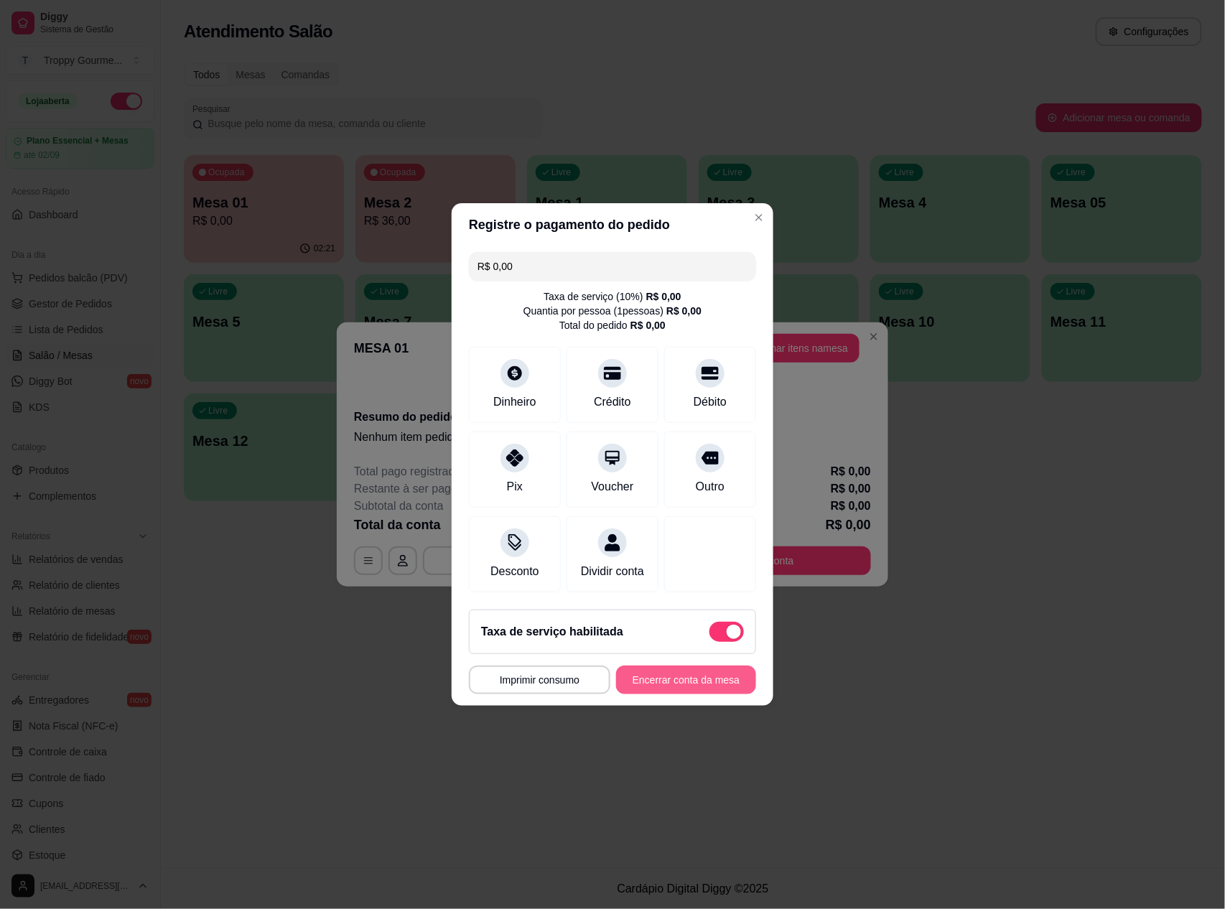
click at [653, 694] on button "Encerrar conta da mesa" at bounding box center [686, 680] width 140 height 29
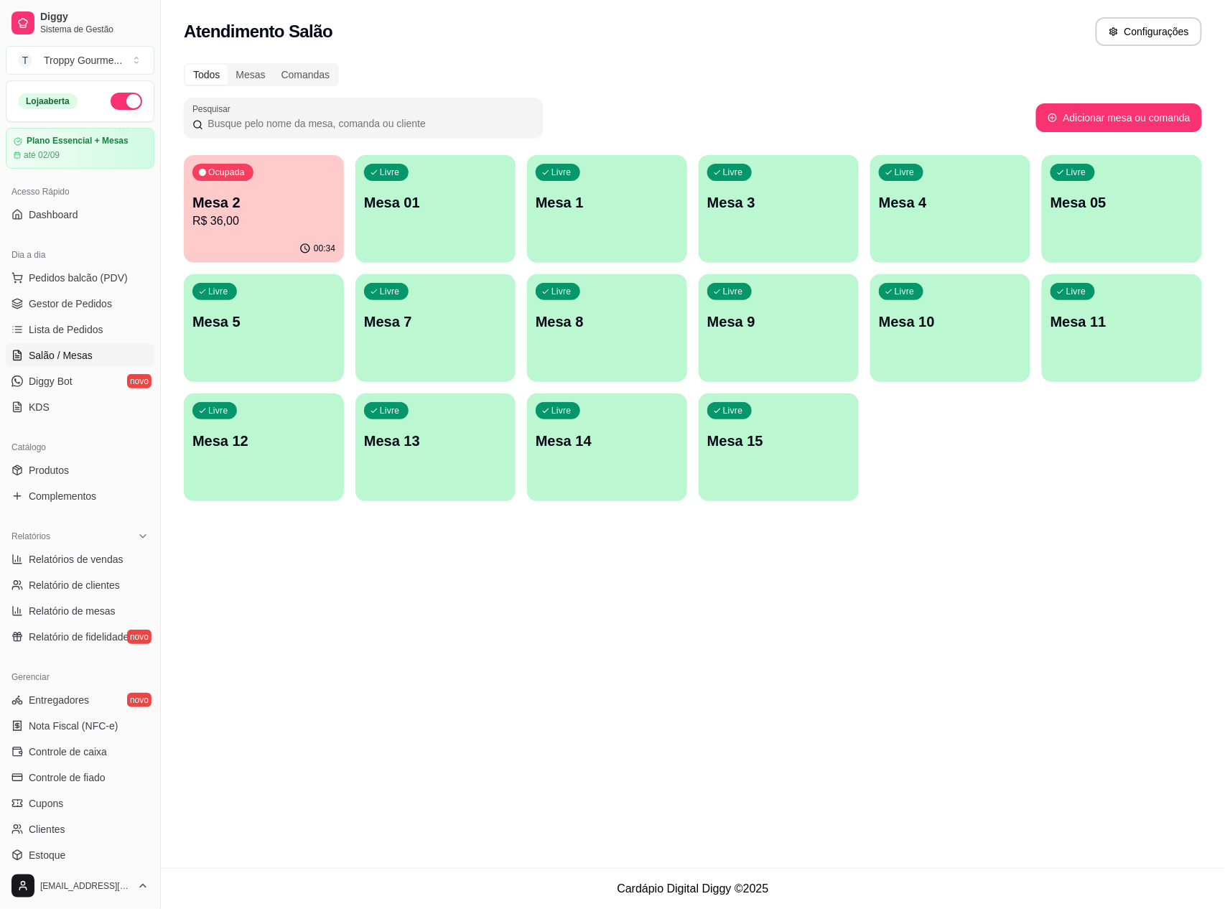
click at [273, 226] on p "R$ 36,00" at bounding box center [263, 221] width 143 height 17
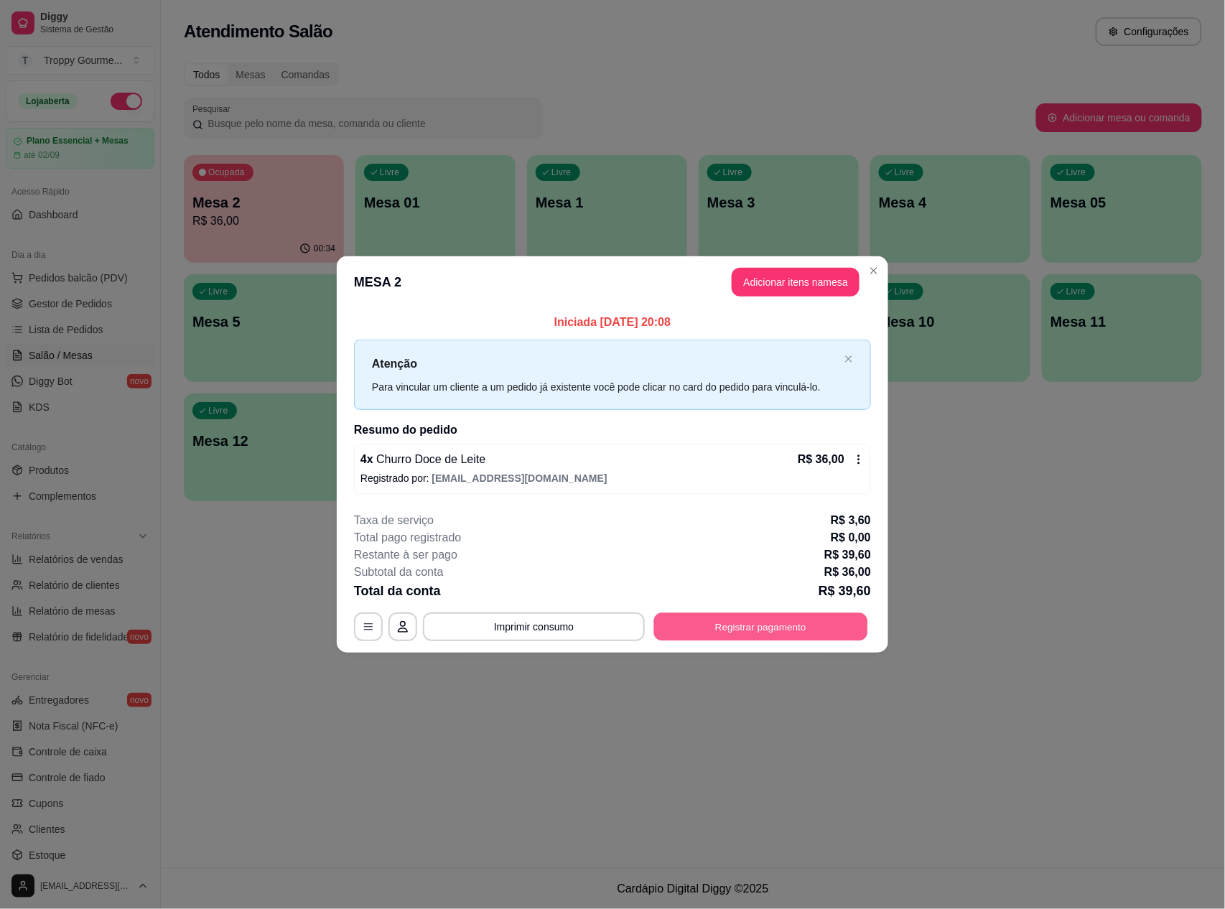
click at [805, 621] on button "Registrar pagamento" at bounding box center [761, 627] width 214 height 28
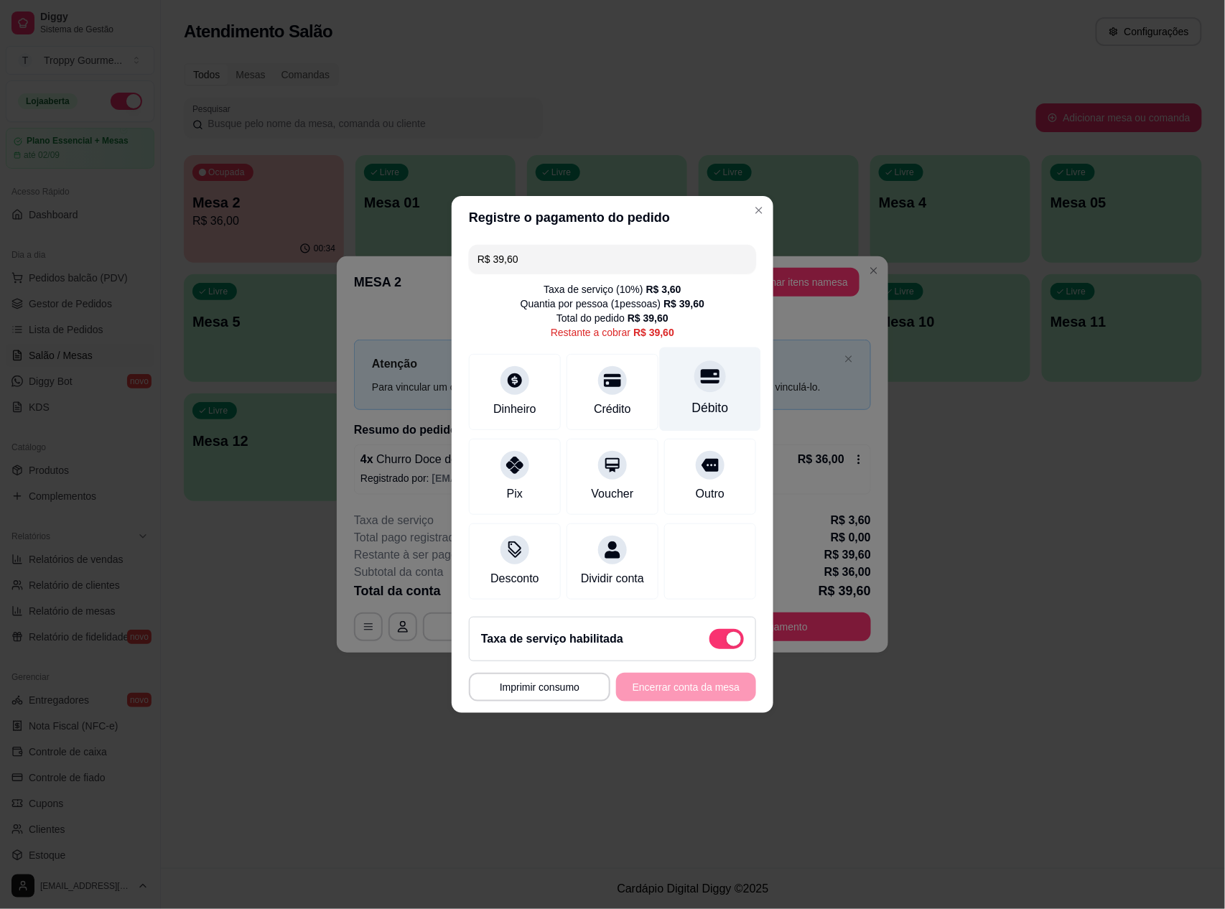
click at [701, 370] on icon at bounding box center [710, 377] width 19 height 14
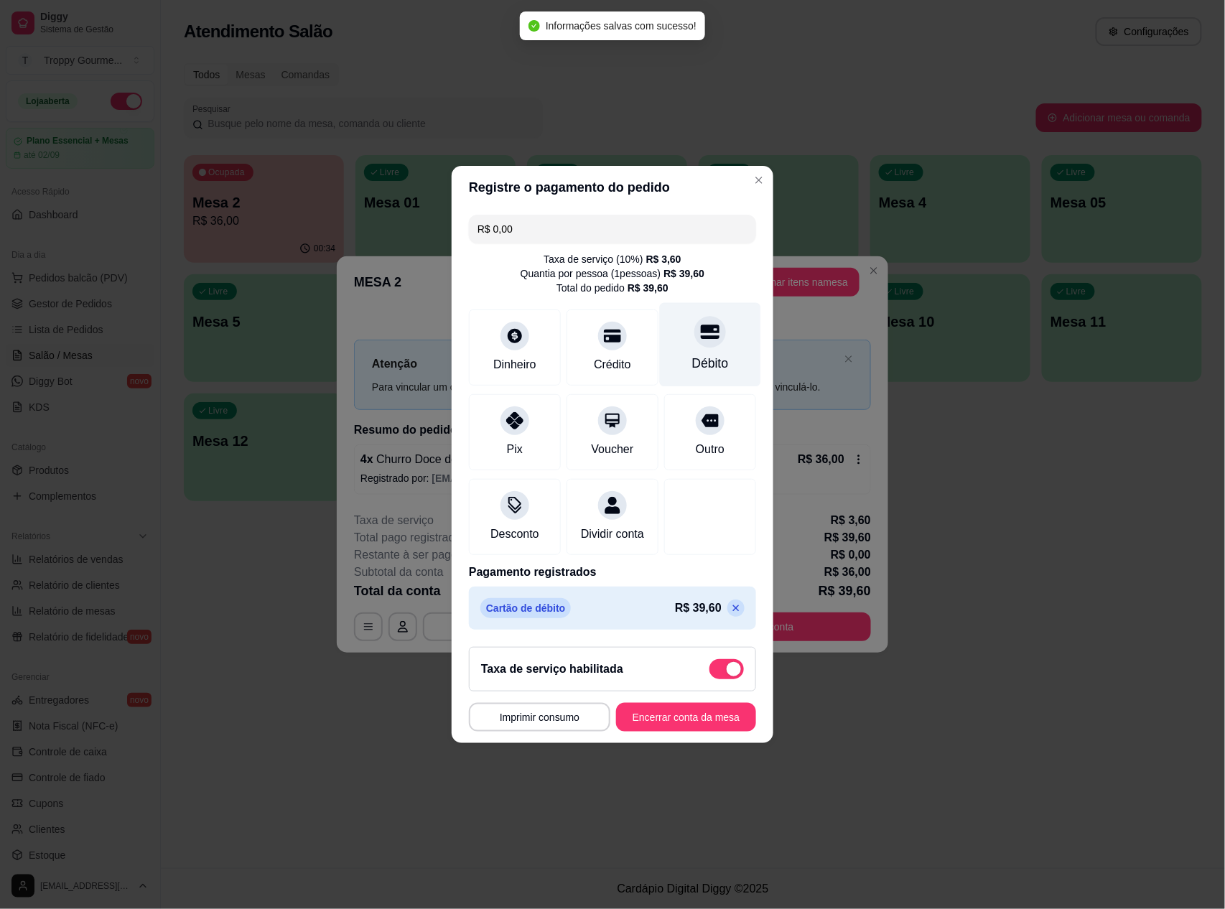
type input "R$ 0,00"
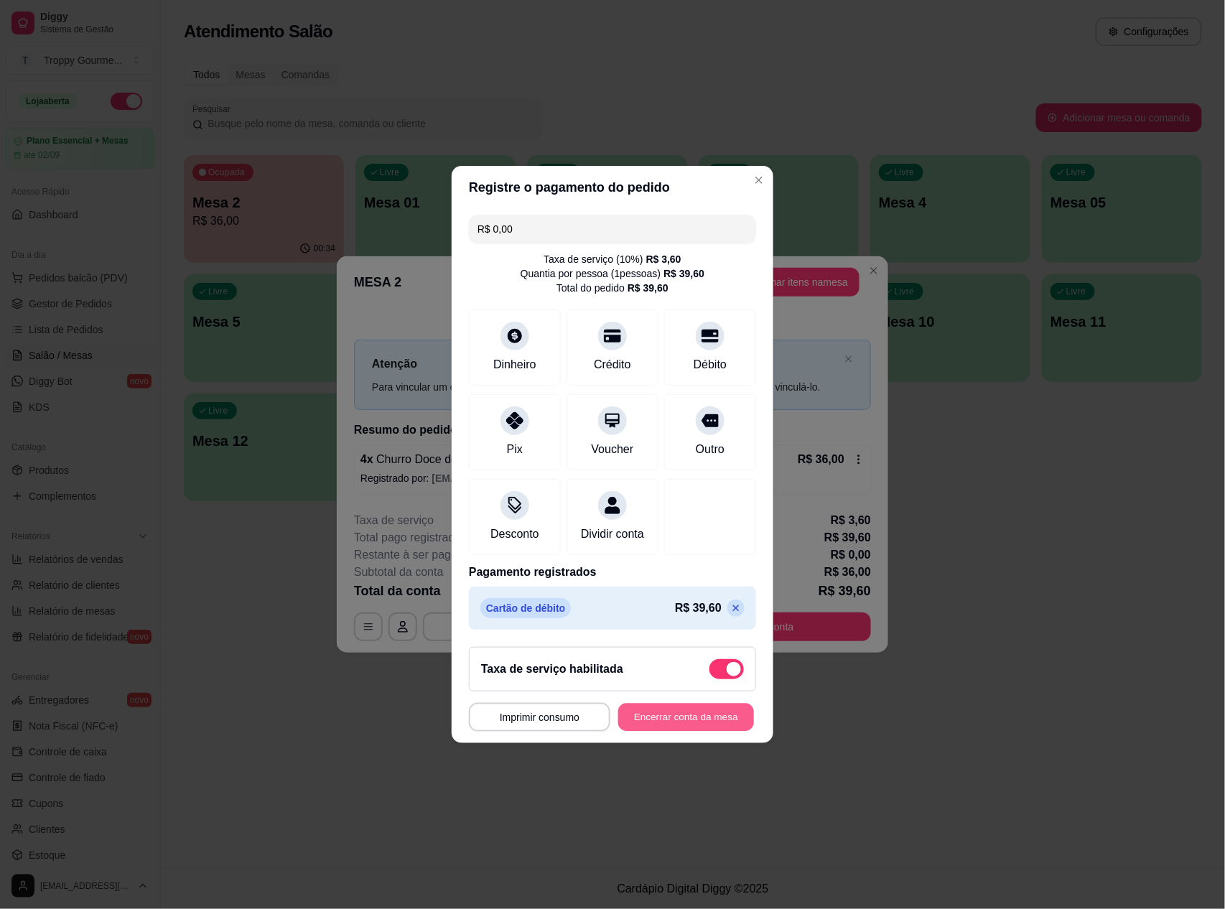
click at [647, 725] on button "Encerrar conta da mesa" at bounding box center [686, 718] width 136 height 28
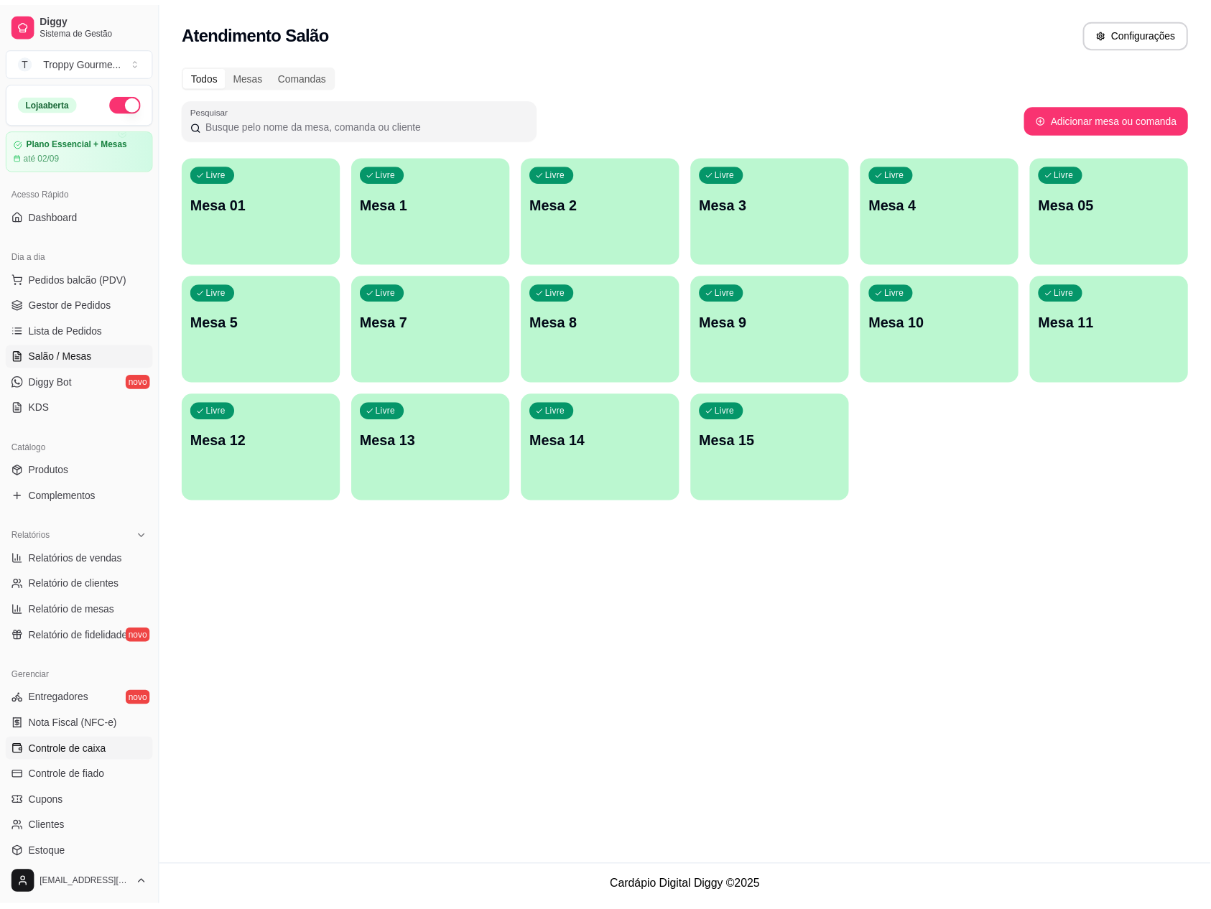
scroll to position [96, 0]
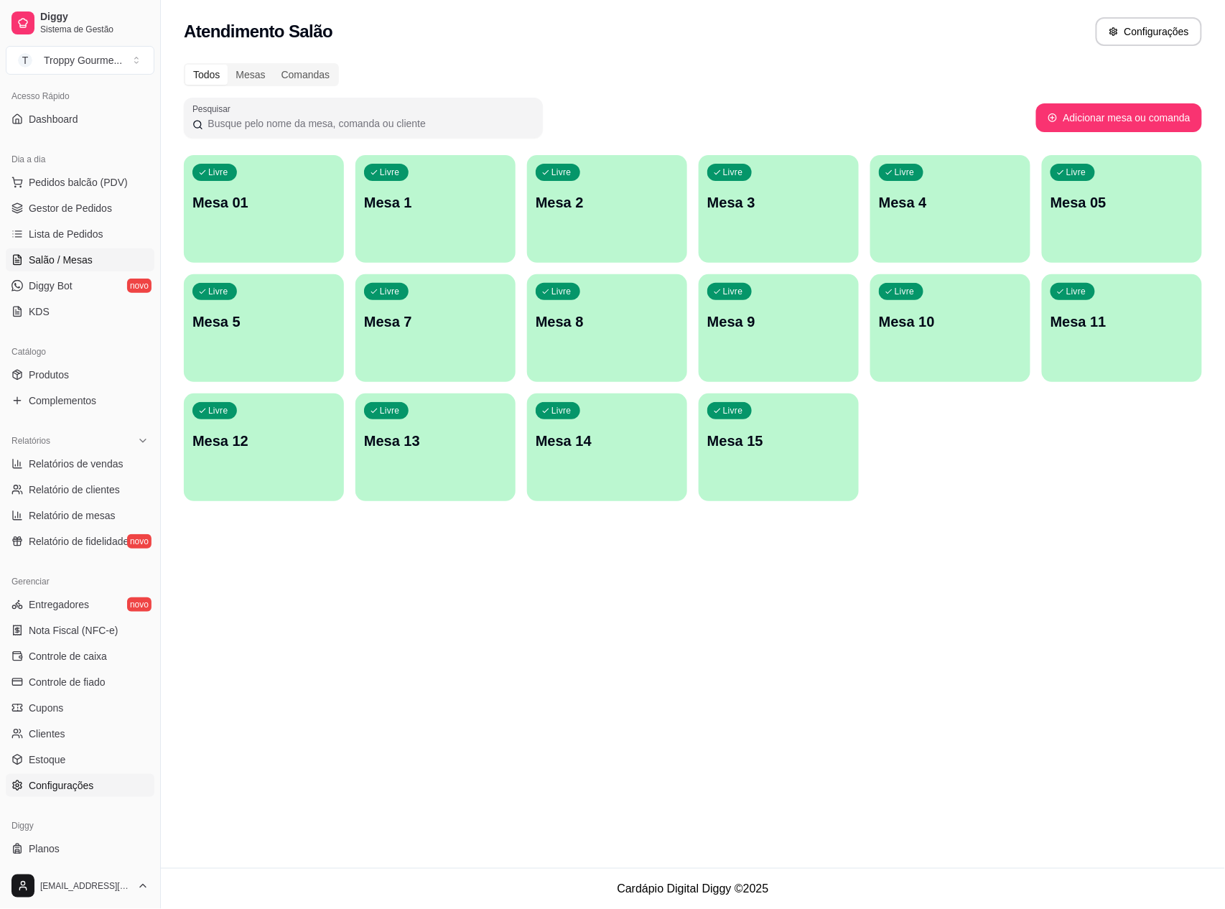
click at [75, 786] on span "Configurações" at bounding box center [61, 785] width 65 height 14
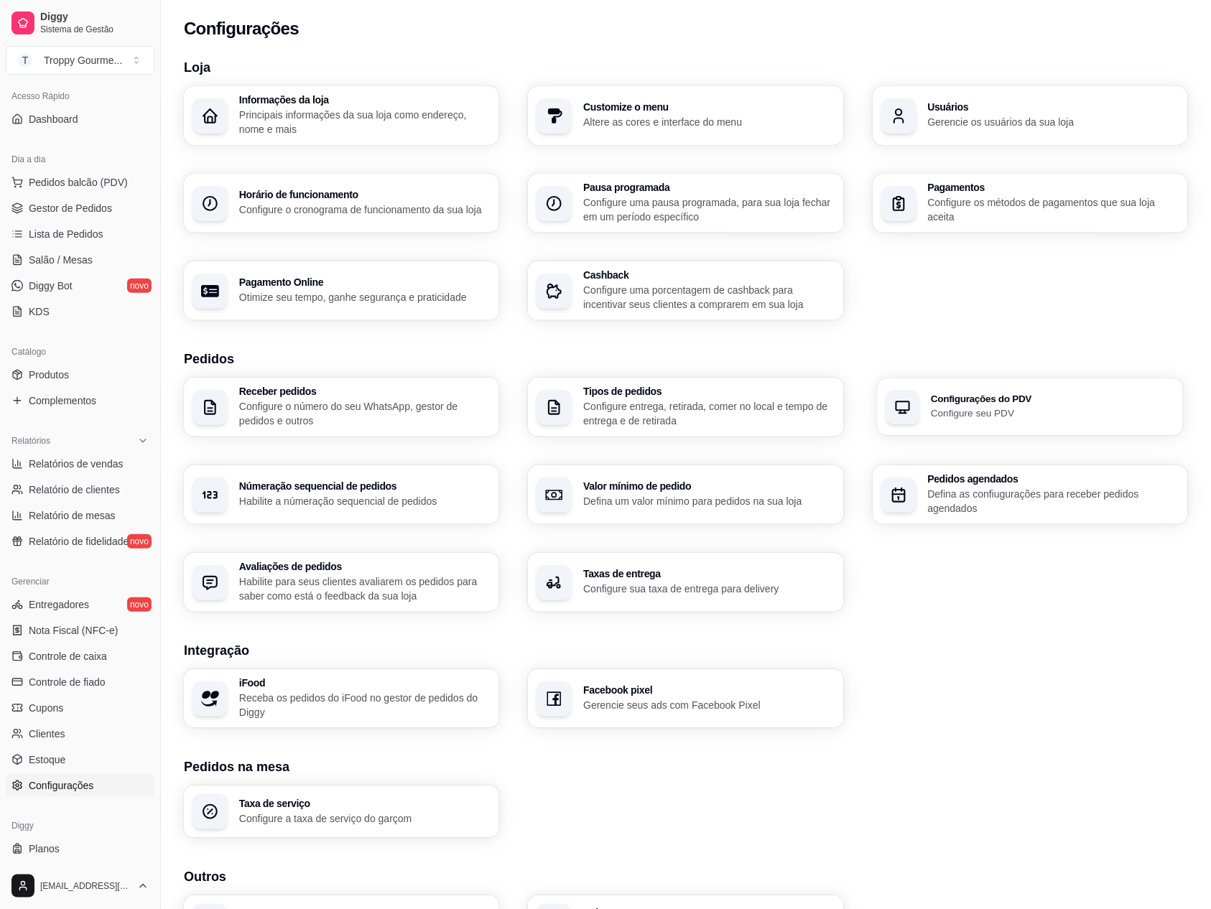
click at [994, 394] on h3 "Configurações do PDV" at bounding box center [1053, 399] width 244 height 10
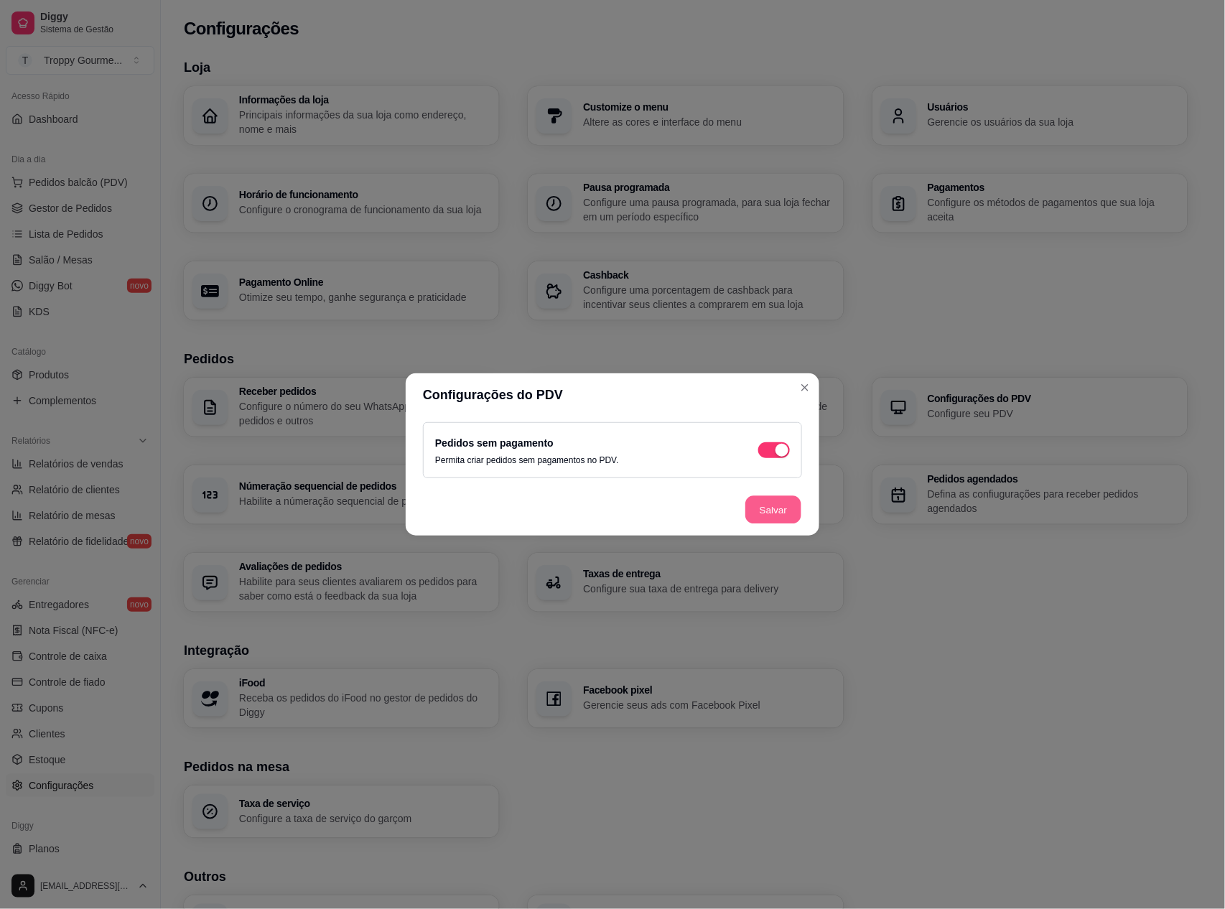
click at [794, 503] on button "Salvar" at bounding box center [773, 510] width 56 height 28
click at [819, 382] on header "Configurações do PDV" at bounding box center [613, 394] width 414 height 43
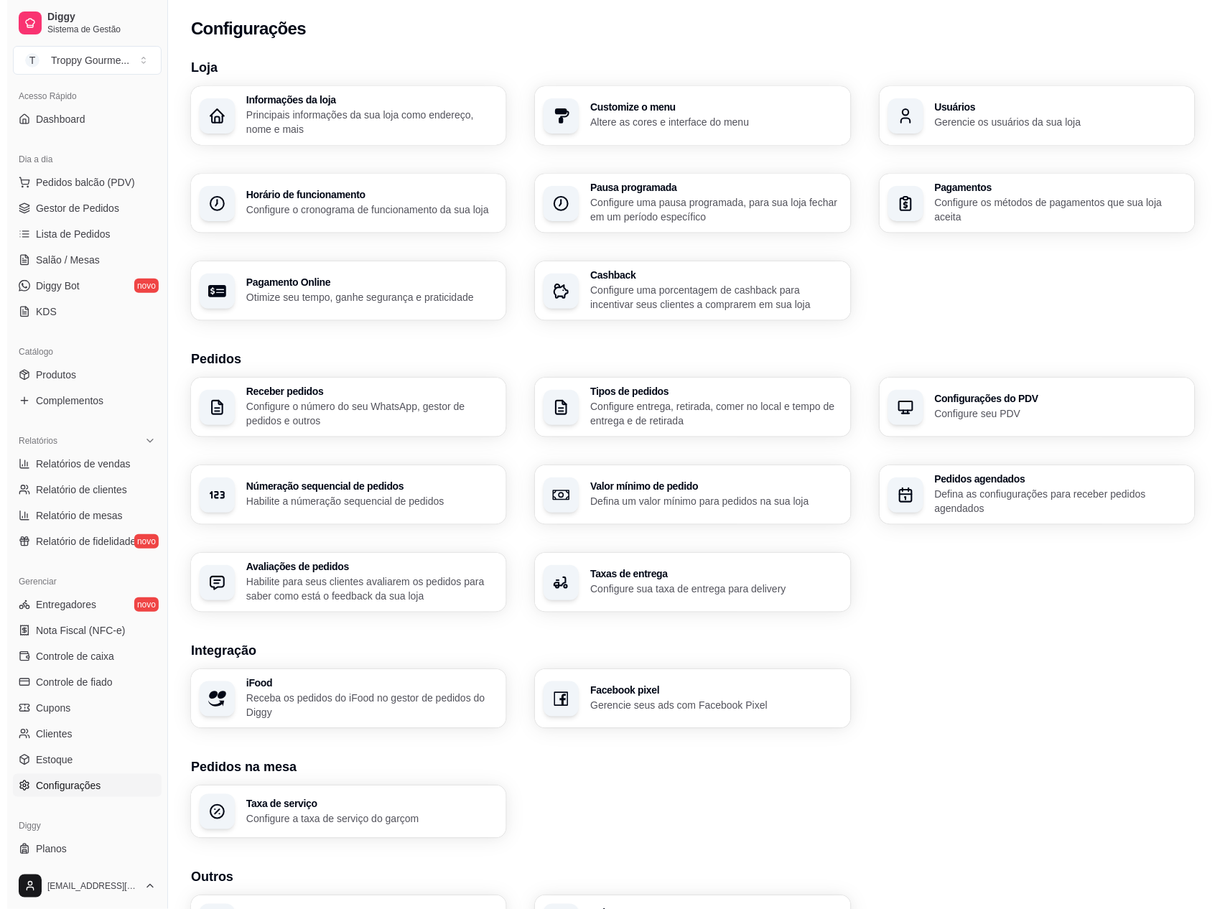
scroll to position [96, 0]
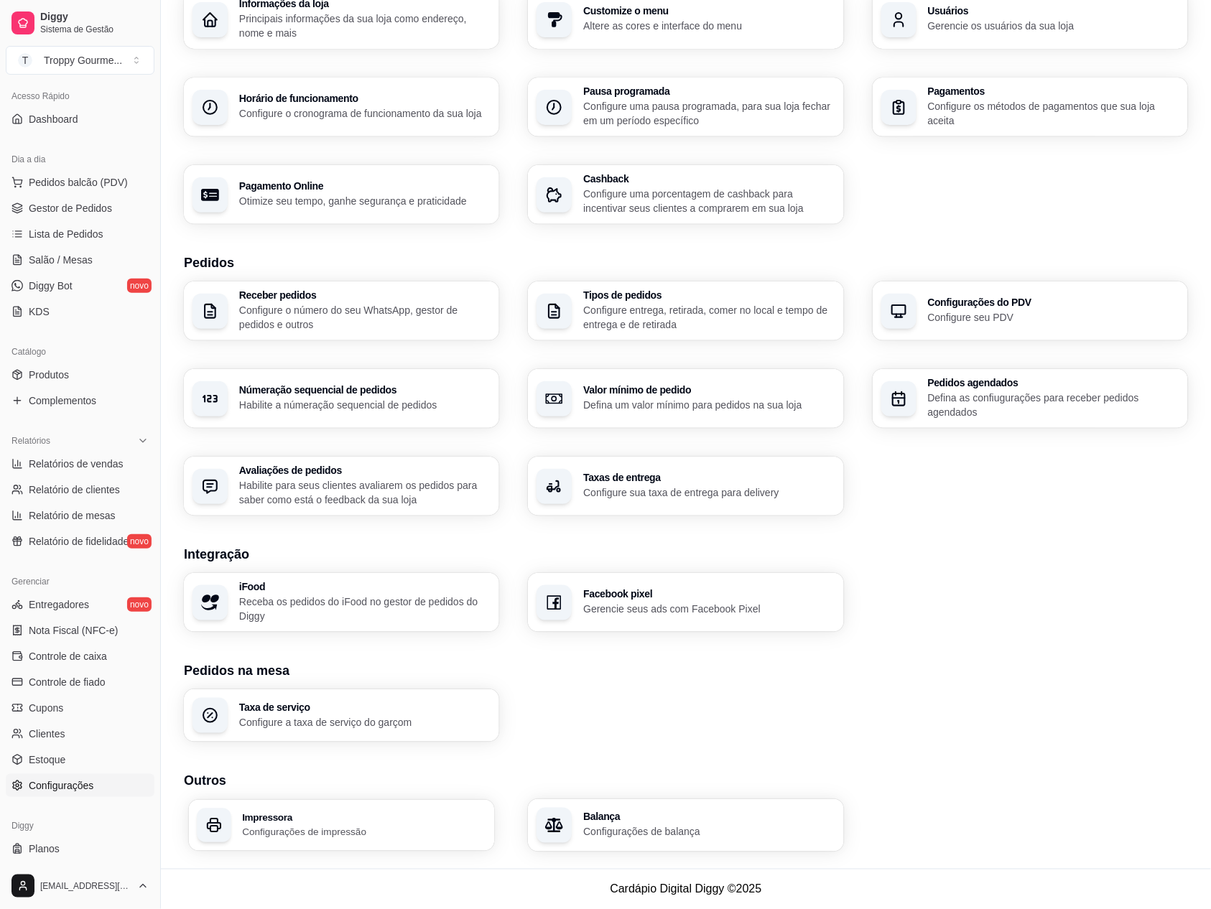
click at [297, 814] on h3 "Impressora" at bounding box center [364, 817] width 244 height 10
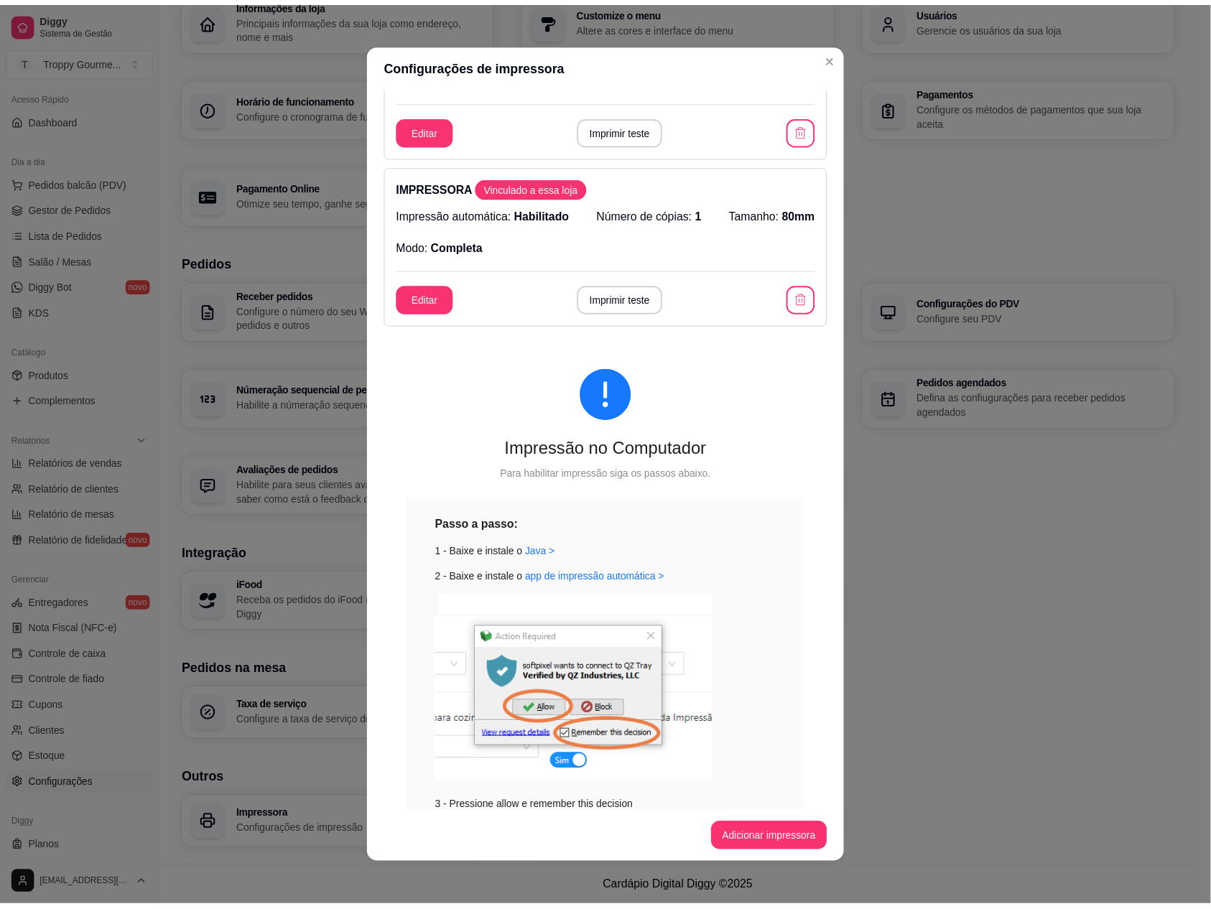
scroll to position [191, 0]
